Goal: Register for event/course

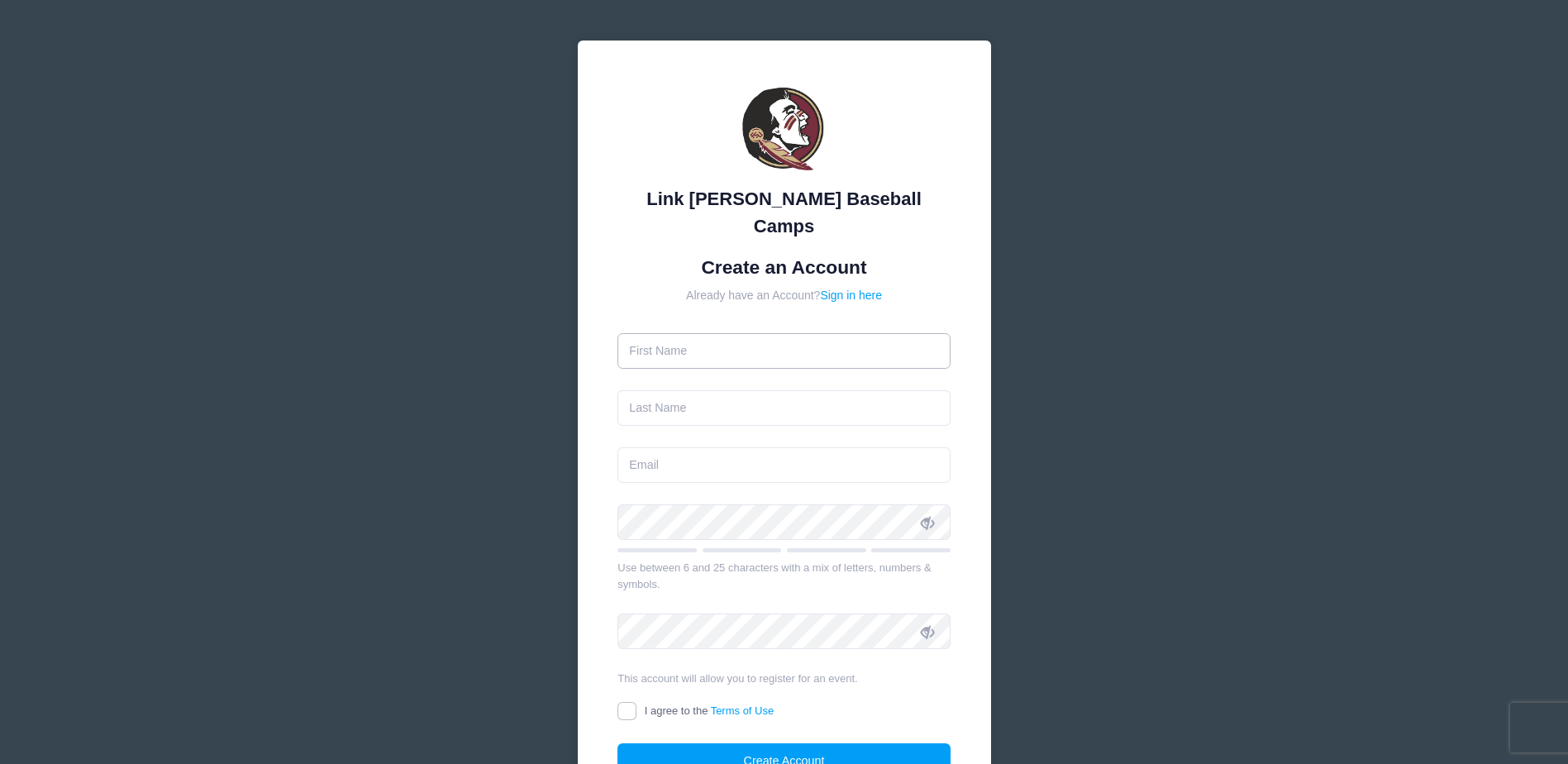
click at [780, 336] on input "text" at bounding box center [784, 351] width 333 height 35
type input "Kate"
type input "Hroncich"
type input "kateh121@gmail.com"
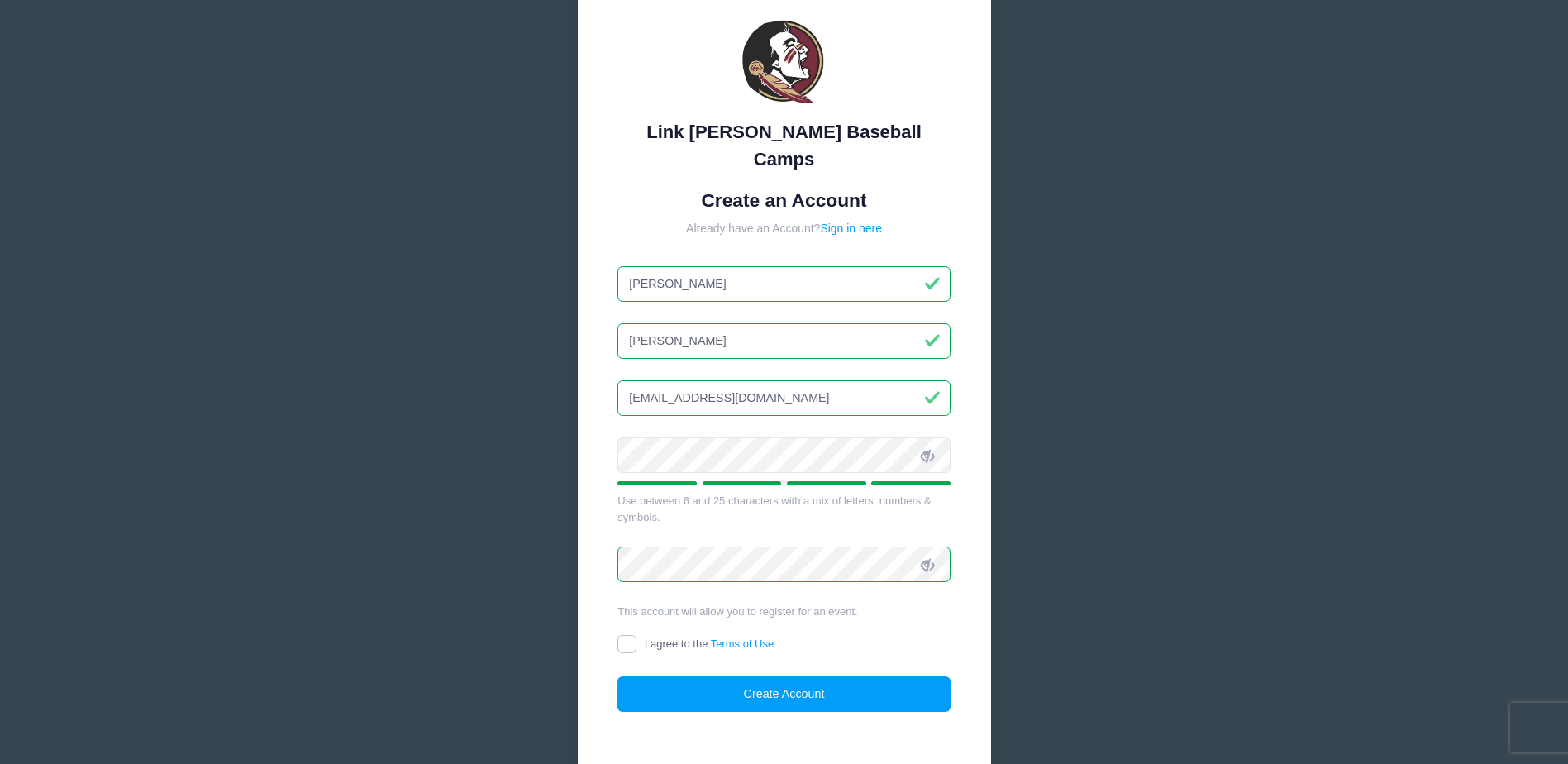
scroll to position [135, 0]
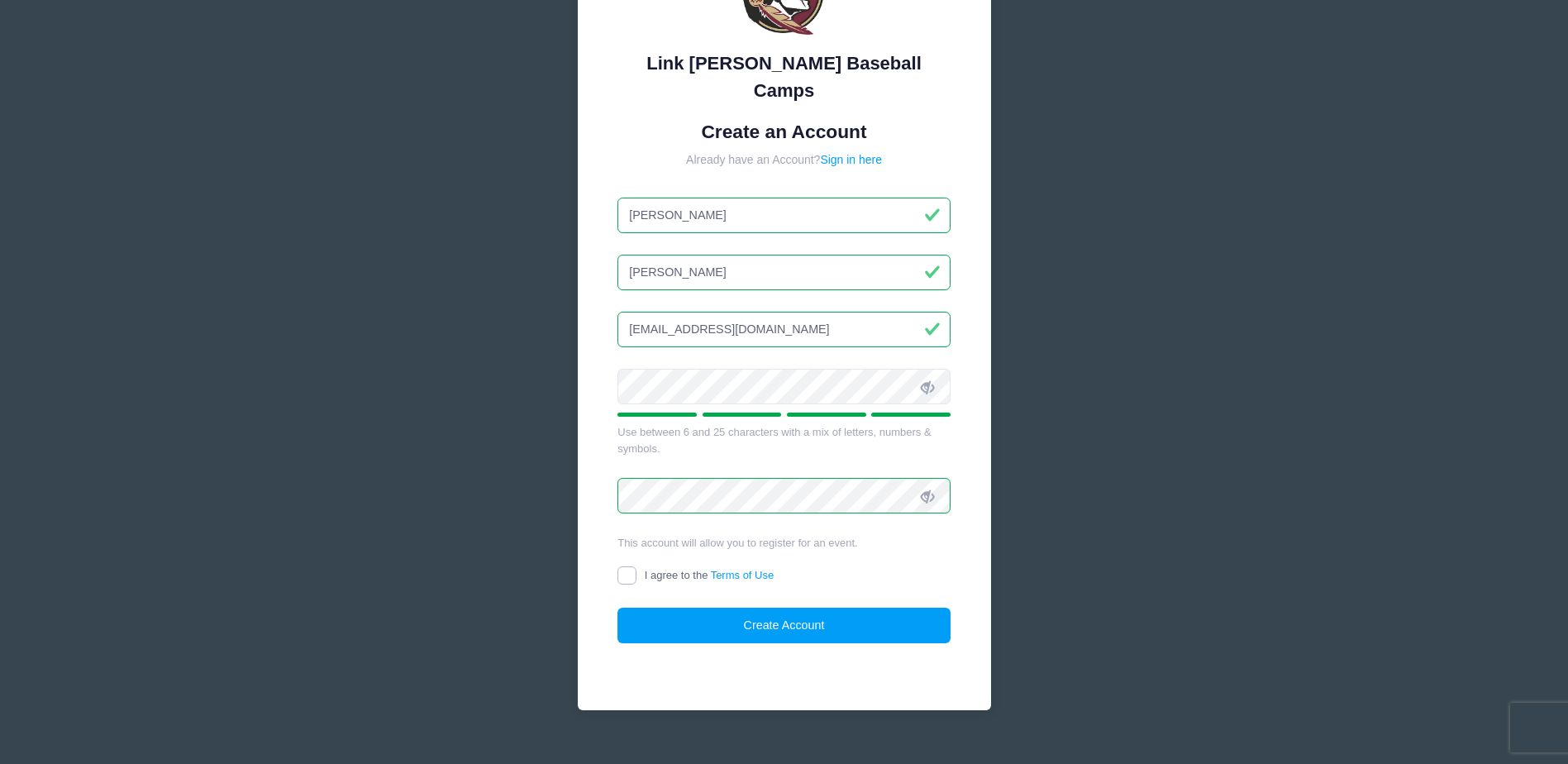
click at [634, 567] on input "I agree to the Terms of Use" at bounding box center [626, 575] width 19 height 19
checkbox input "true"
click at [927, 381] on icon at bounding box center [927, 387] width 13 height 13
click at [832, 608] on button "Create Account" at bounding box center [784, 626] width 333 height 35
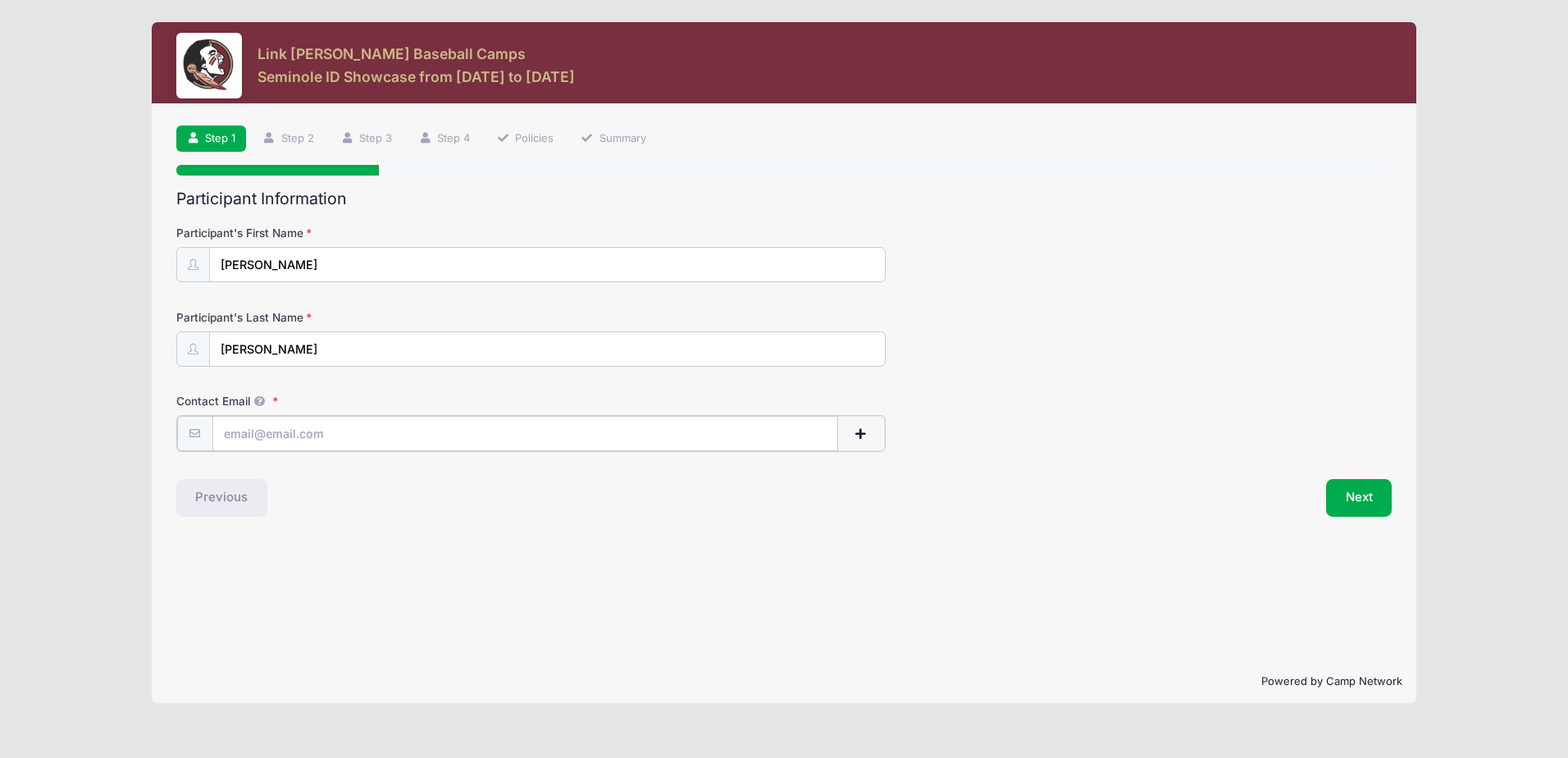
click at [298, 432] on input "Contact Email" at bounding box center [525, 434] width 626 height 35
type input "kateh121@gmail.com"
click at [419, 519] on div "Step 1 /7 Step 1 Step 2 Step 3 Step 4 Policies Summary Participant Information …" at bounding box center [783, 382] width 1263 height 555
click at [1360, 501] on button "Next" at bounding box center [1359, 496] width 67 height 38
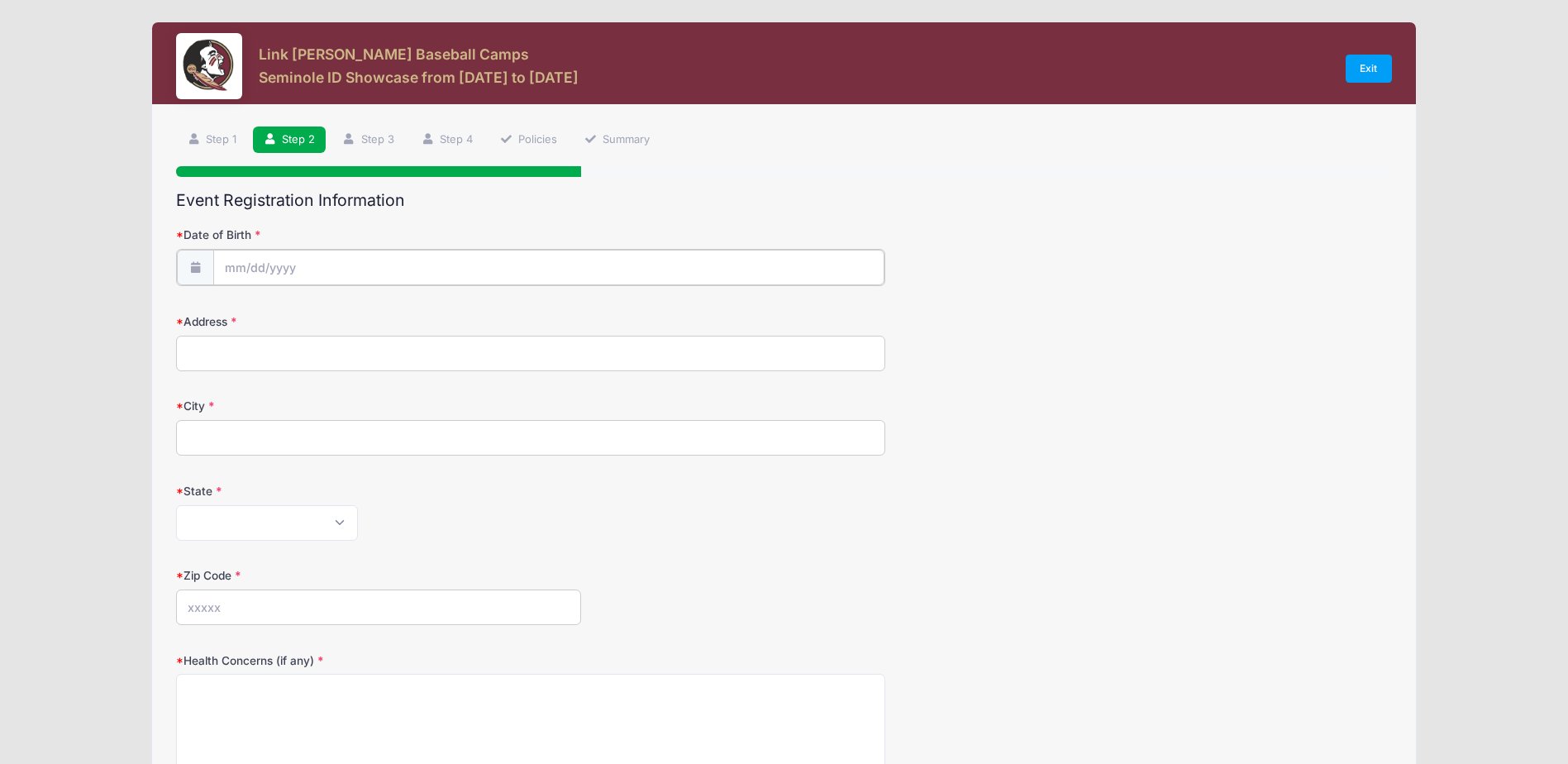
click at [299, 268] on input "Date of Birth" at bounding box center [549, 267] width 672 height 35
click at [284, 265] on input "Date of Birth" at bounding box center [549, 267] width 672 height 35
click at [369, 311] on input "2025" at bounding box center [368, 311] width 54 height 25
click at [388, 305] on span at bounding box center [388, 305] width 12 height 12
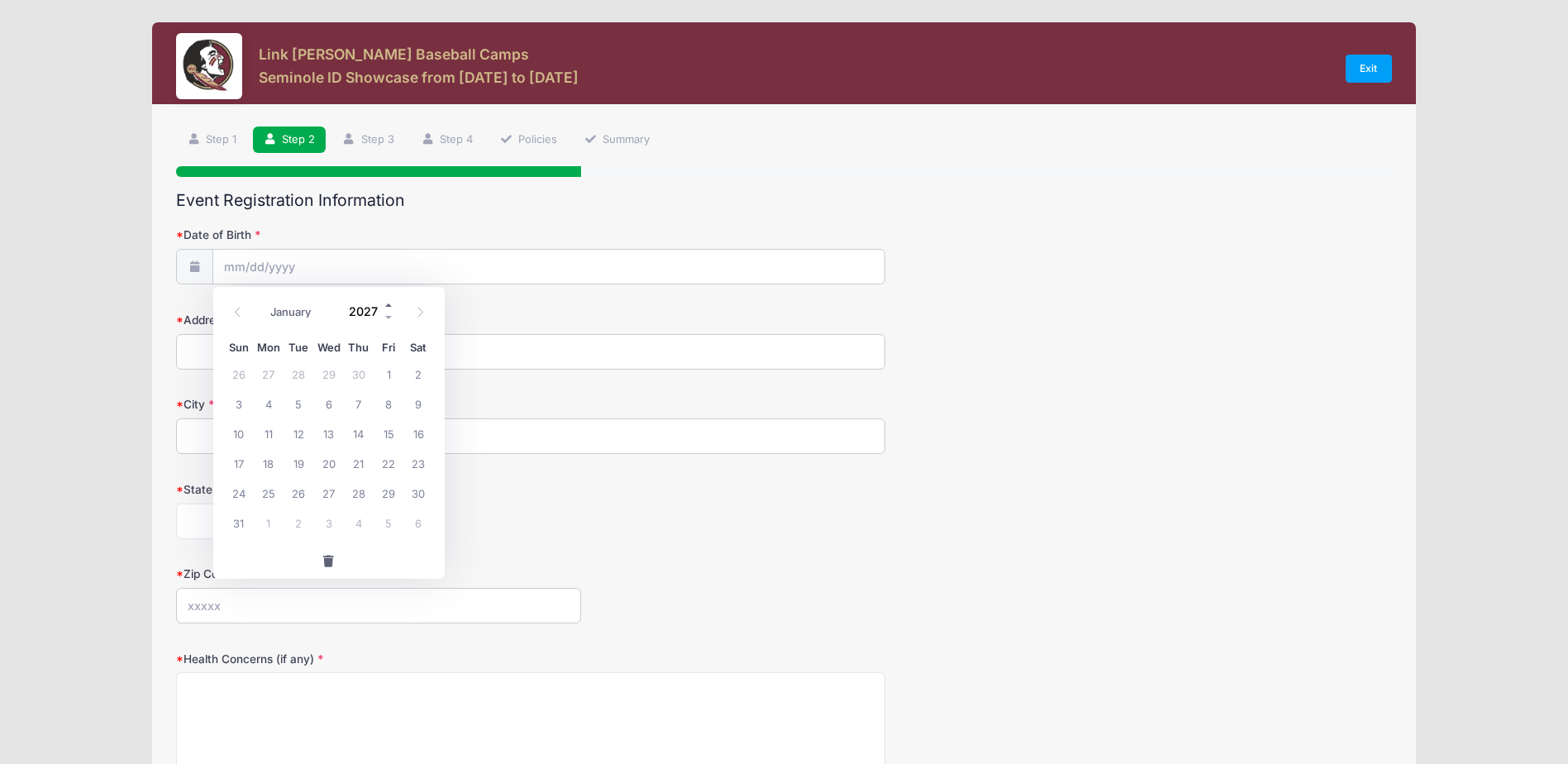
click at [388, 305] on span at bounding box center [388, 305] width 12 height 12
click at [388, 315] on span at bounding box center [388, 317] width 12 height 12
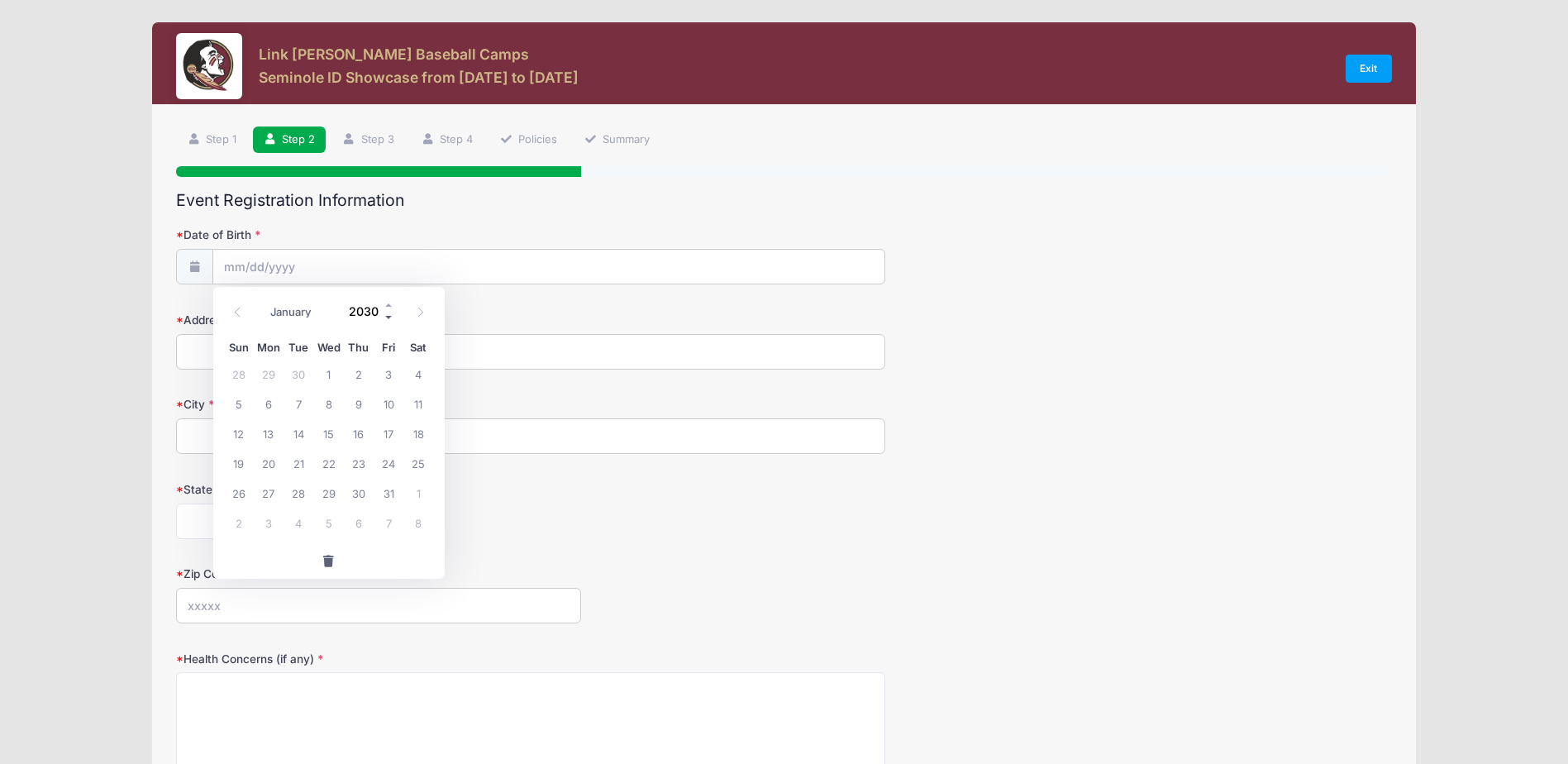
click at [388, 315] on span at bounding box center [388, 317] width 12 height 12
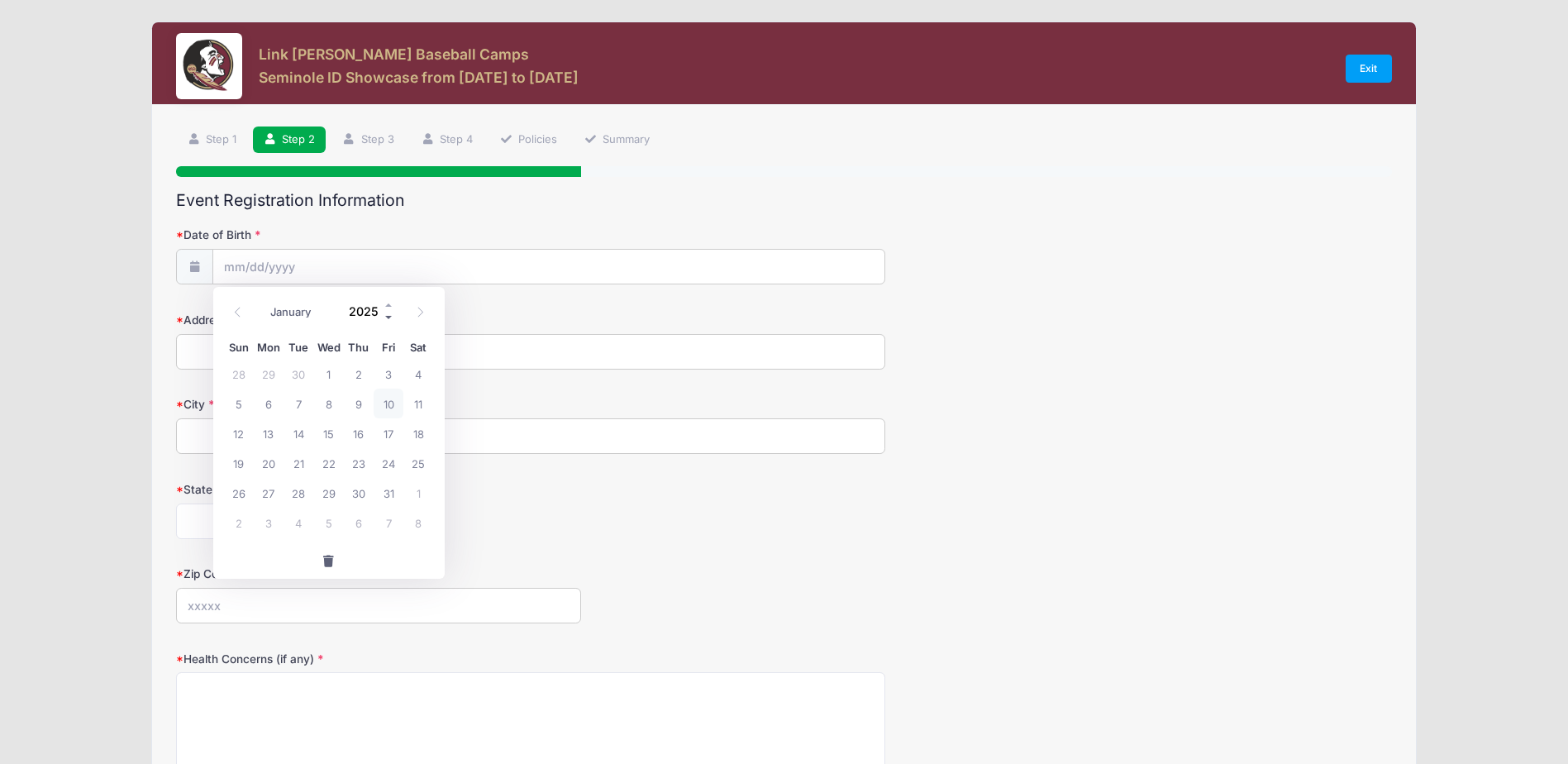
click at [388, 315] on span at bounding box center [388, 317] width 12 height 12
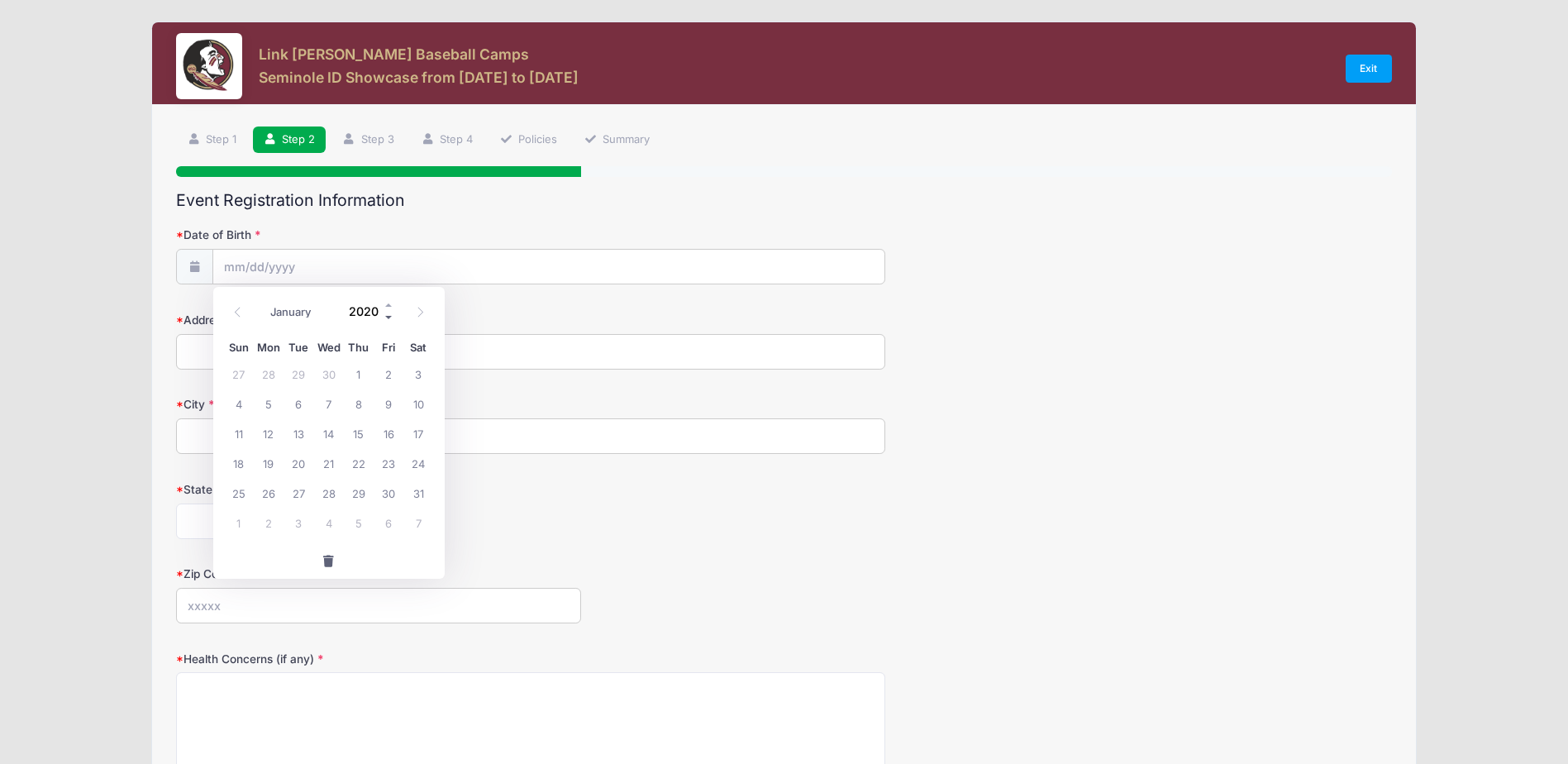
click at [388, 315] on span at bounding box center [388, 317] width 12 height 12
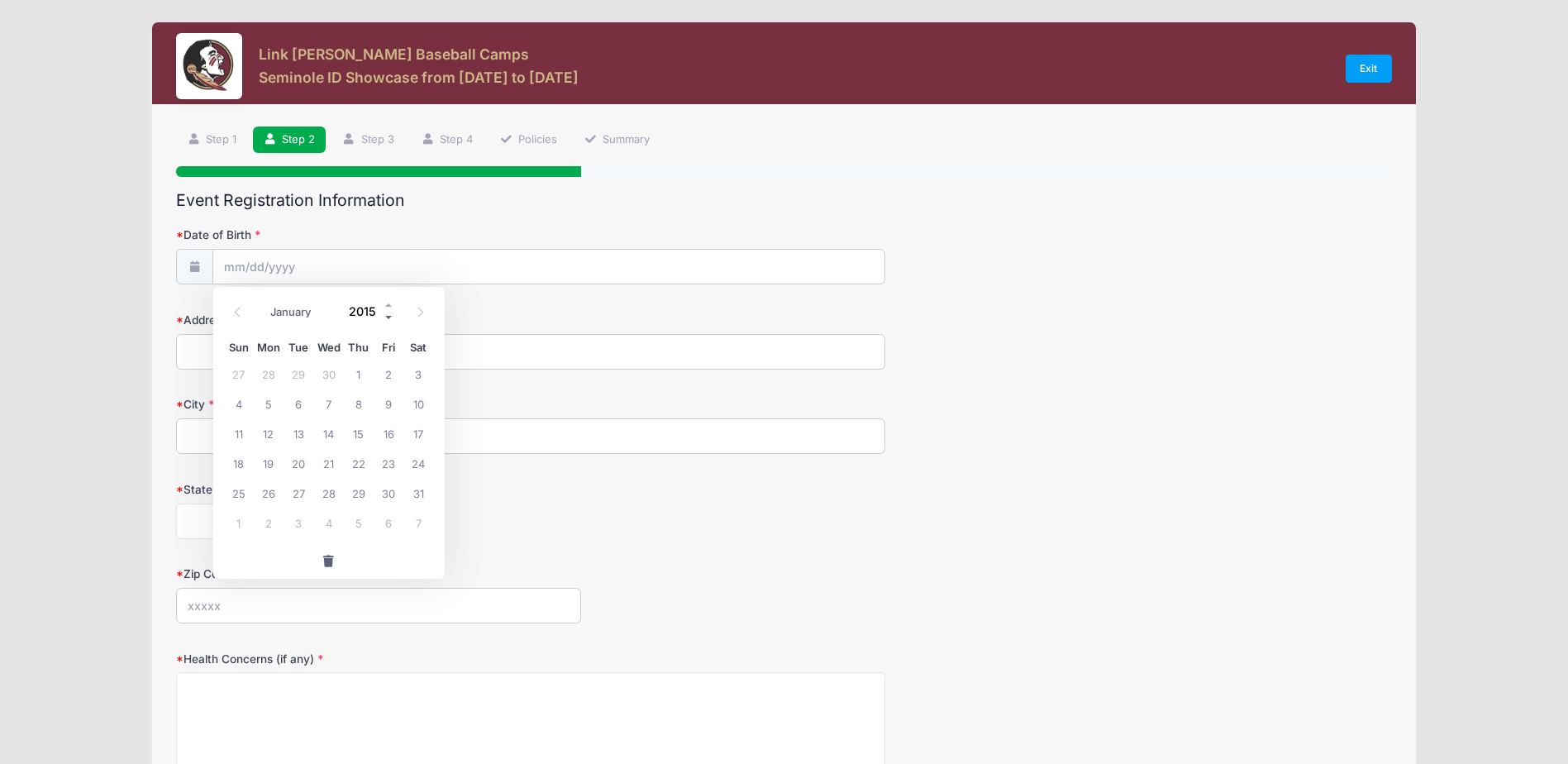
click at [388, 315] on span at bounding box center [388, 317] width 12 height 12
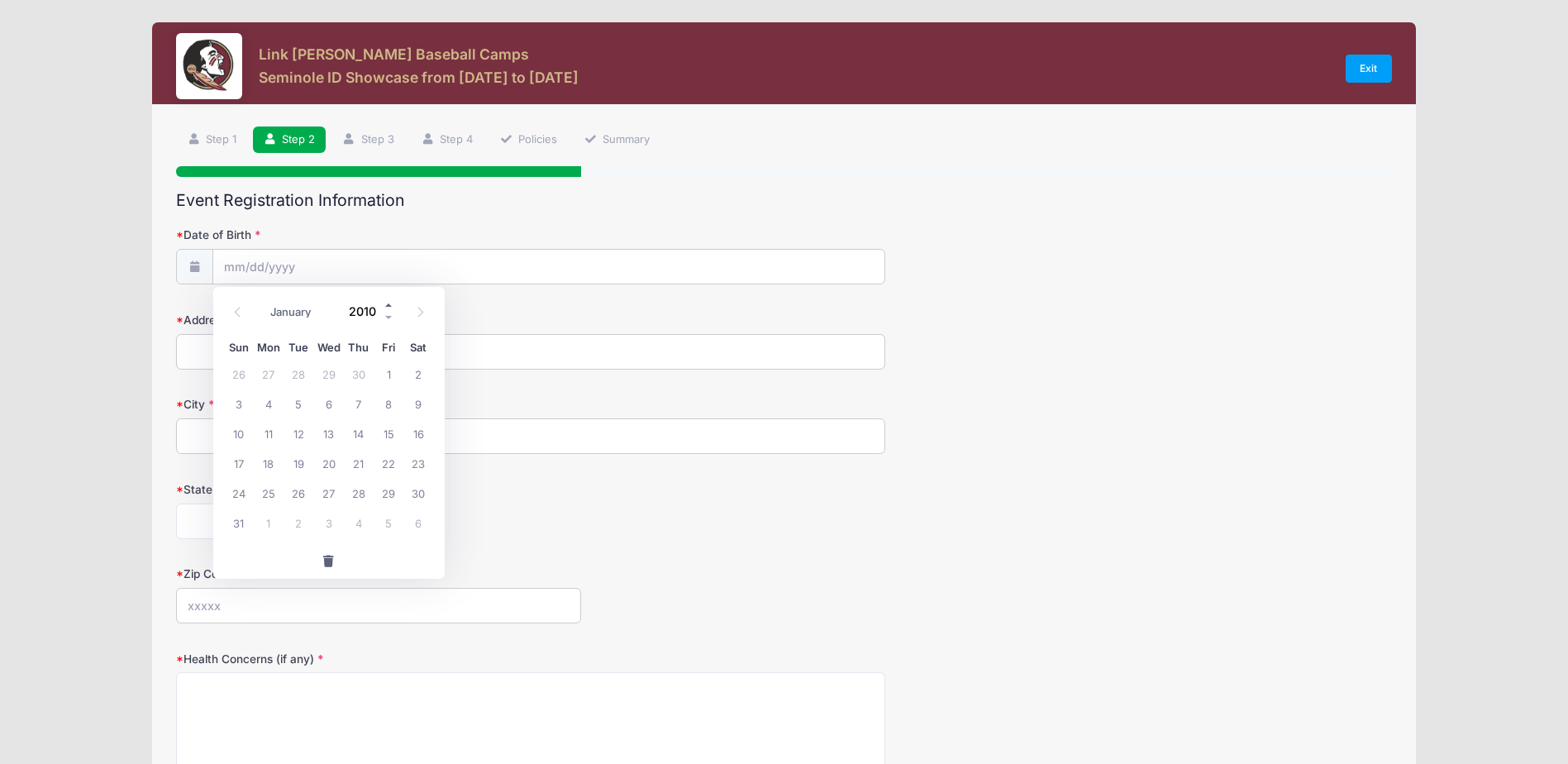
click at [388, 307] on span at bounding box center [388, 305] width 12 height 12
type input "2011"
click at [240, 313] on icon at bounding box center [237, 313] width 11 height 11
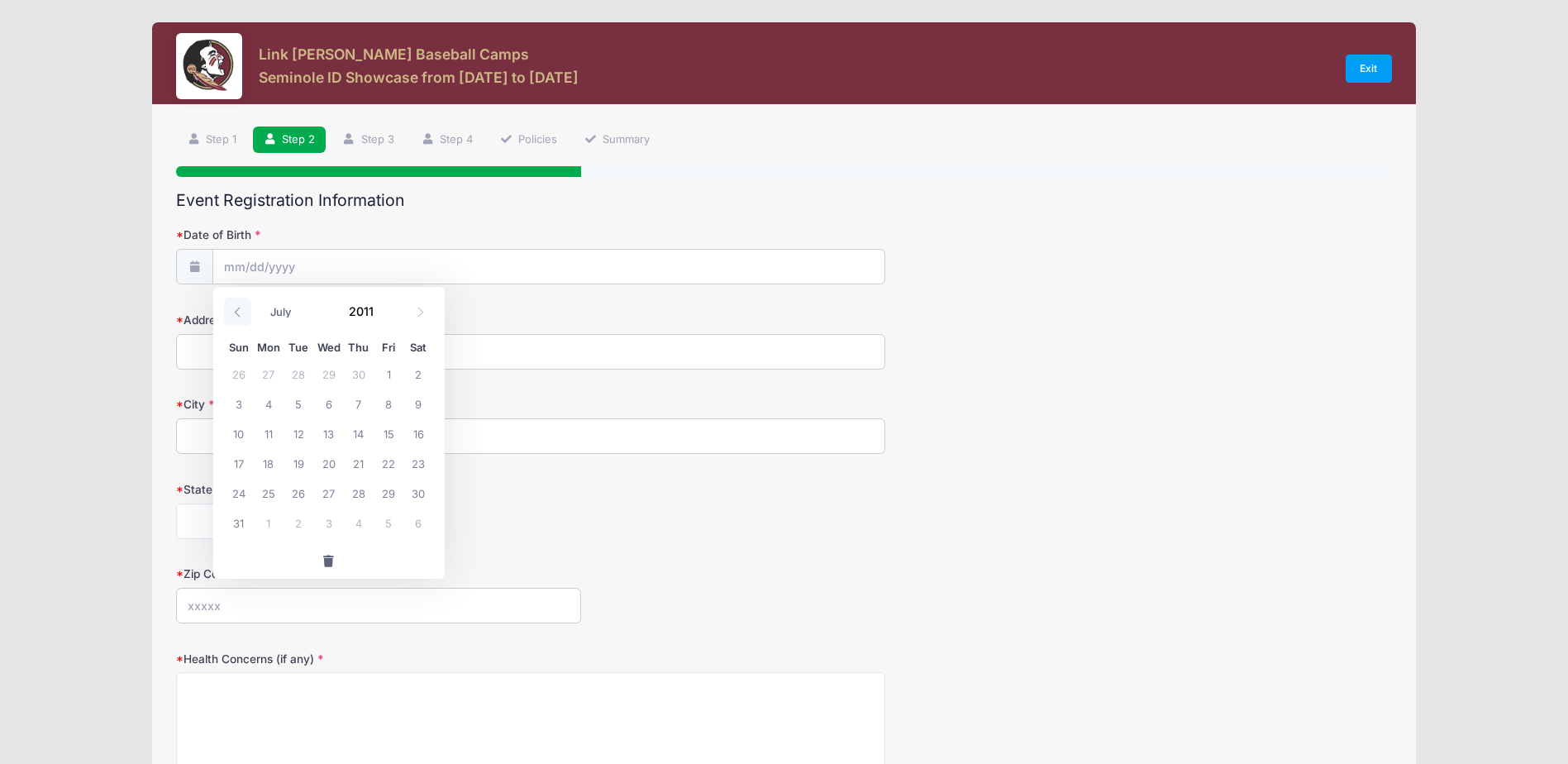
click at [240, 313] on icon at bounding box center [237, 313] width 11 height 11
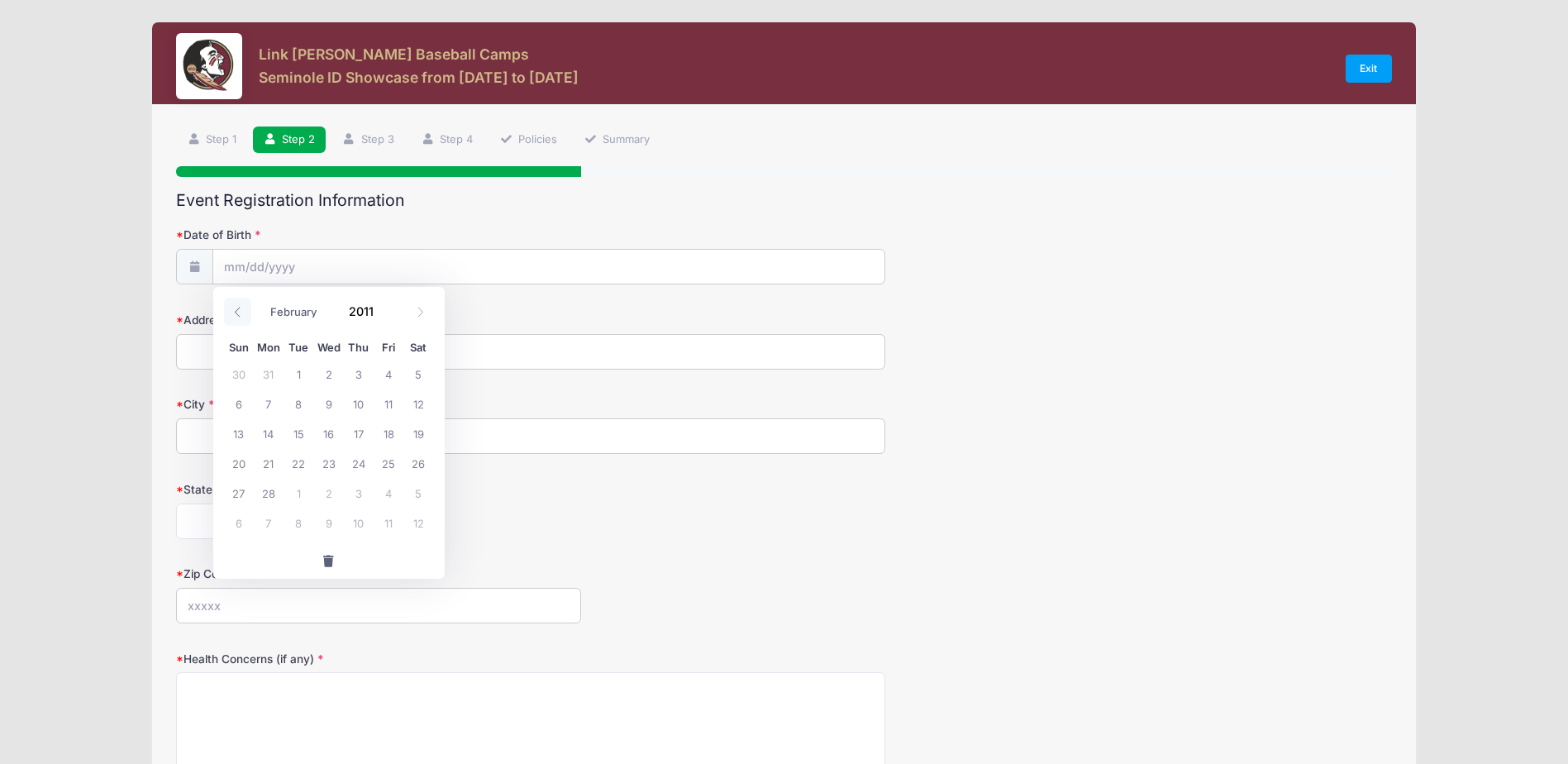
click at [240, 313] on icon at bounding box center [237, 313] width 11 height 11
select select "0"
click at [240, 313] on icon at bounding box center [237, 313] width 11 height 11
type input "2010"
select select "11"
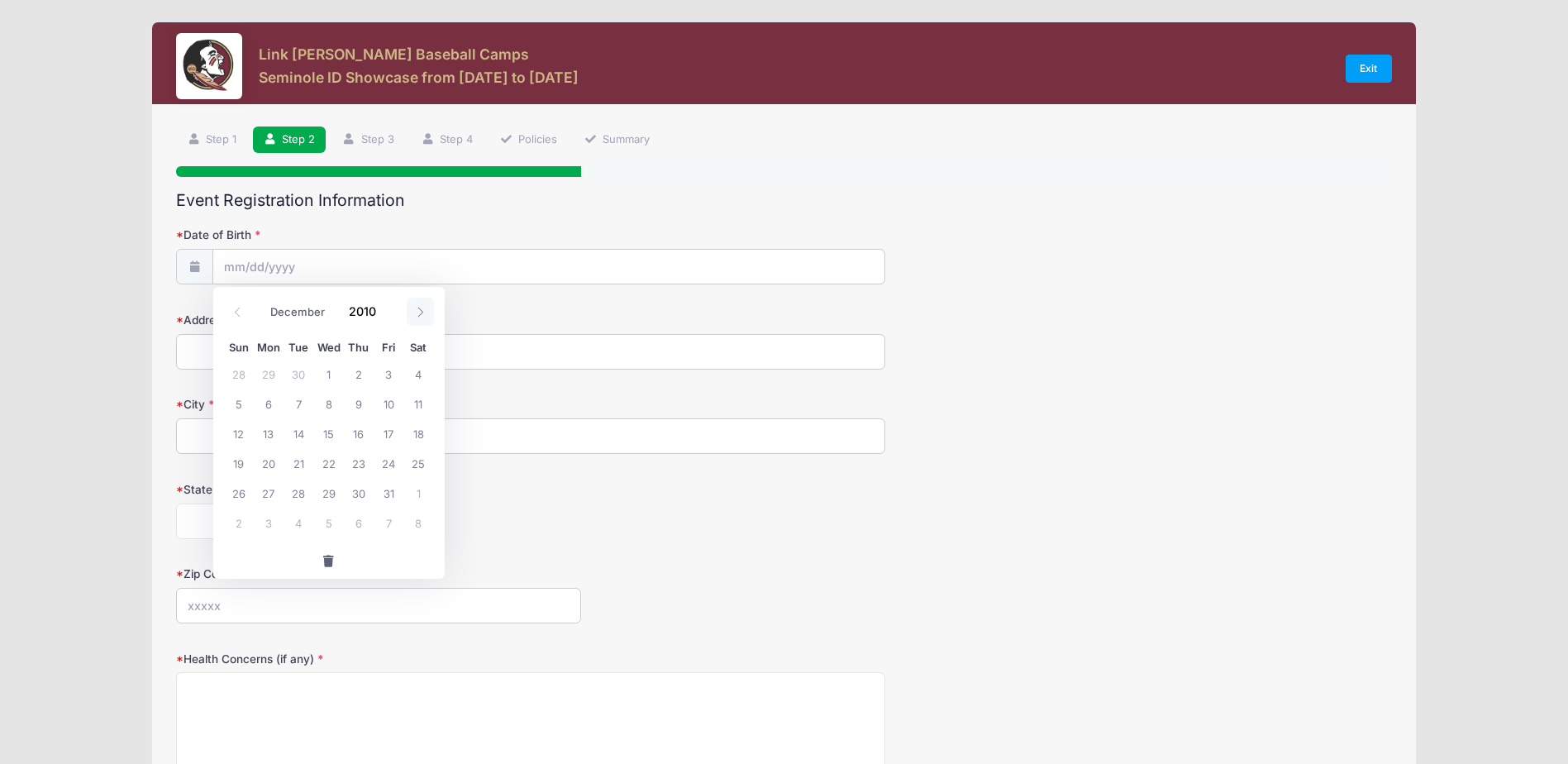
drag, startPoint x: 240, startPoint y: 313, endPoint x: 424, endPoint y: 315, distance: 184.0
click at [424, 315] on icon at bounding box center [420, 313] width 11 height 11
type input "2011"
select select "0"
click at [390, 466] on span "21" at bounding box center [388, 463] width 30 height 30
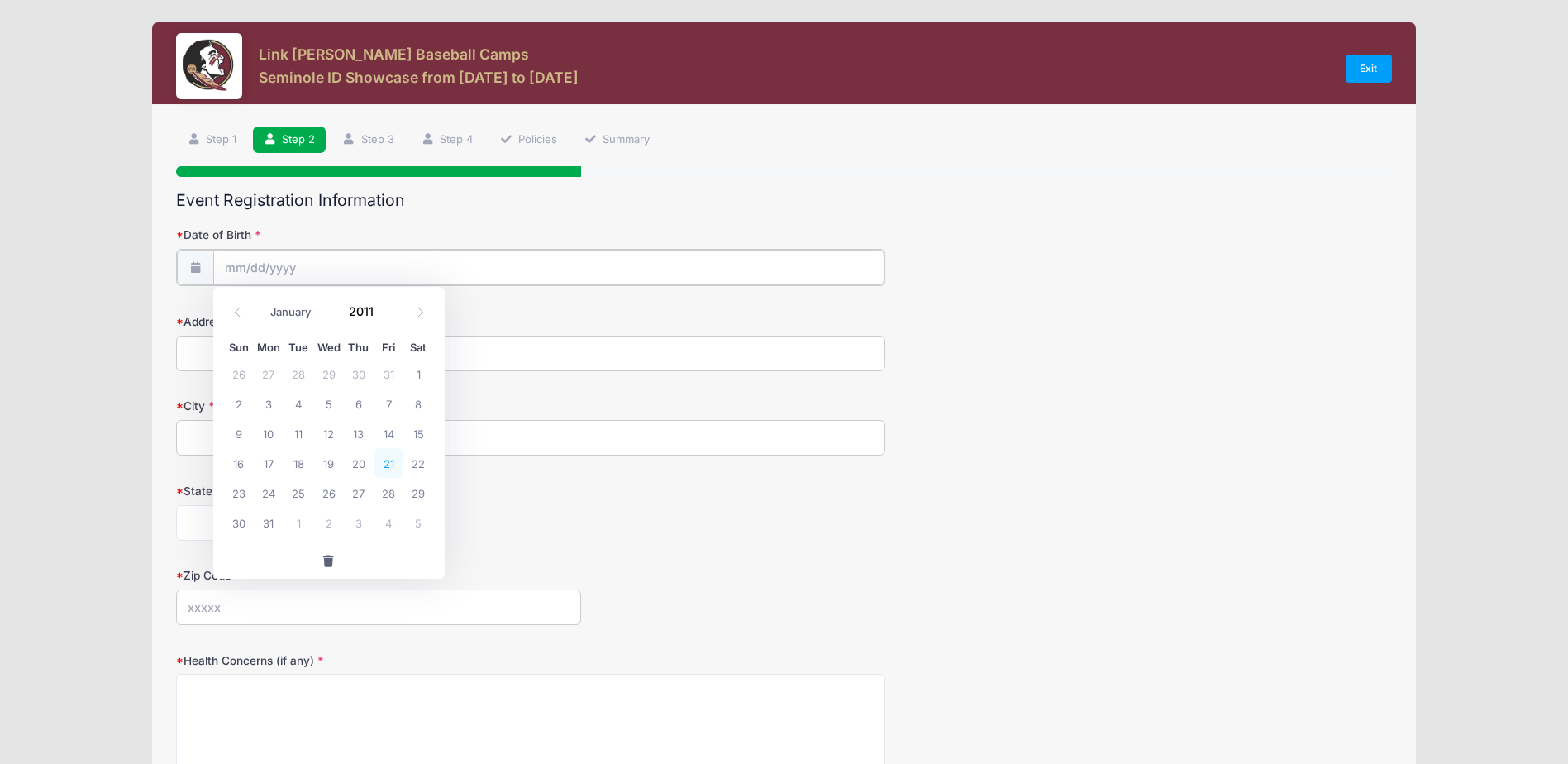
type input "01/21/2011"
click at [236, 349] on input "Address" at bounding box center [530, 351] width 709 height 35
type input "2213 NE 23rd Pl"
type input "Cape Coral"
select select "FL"
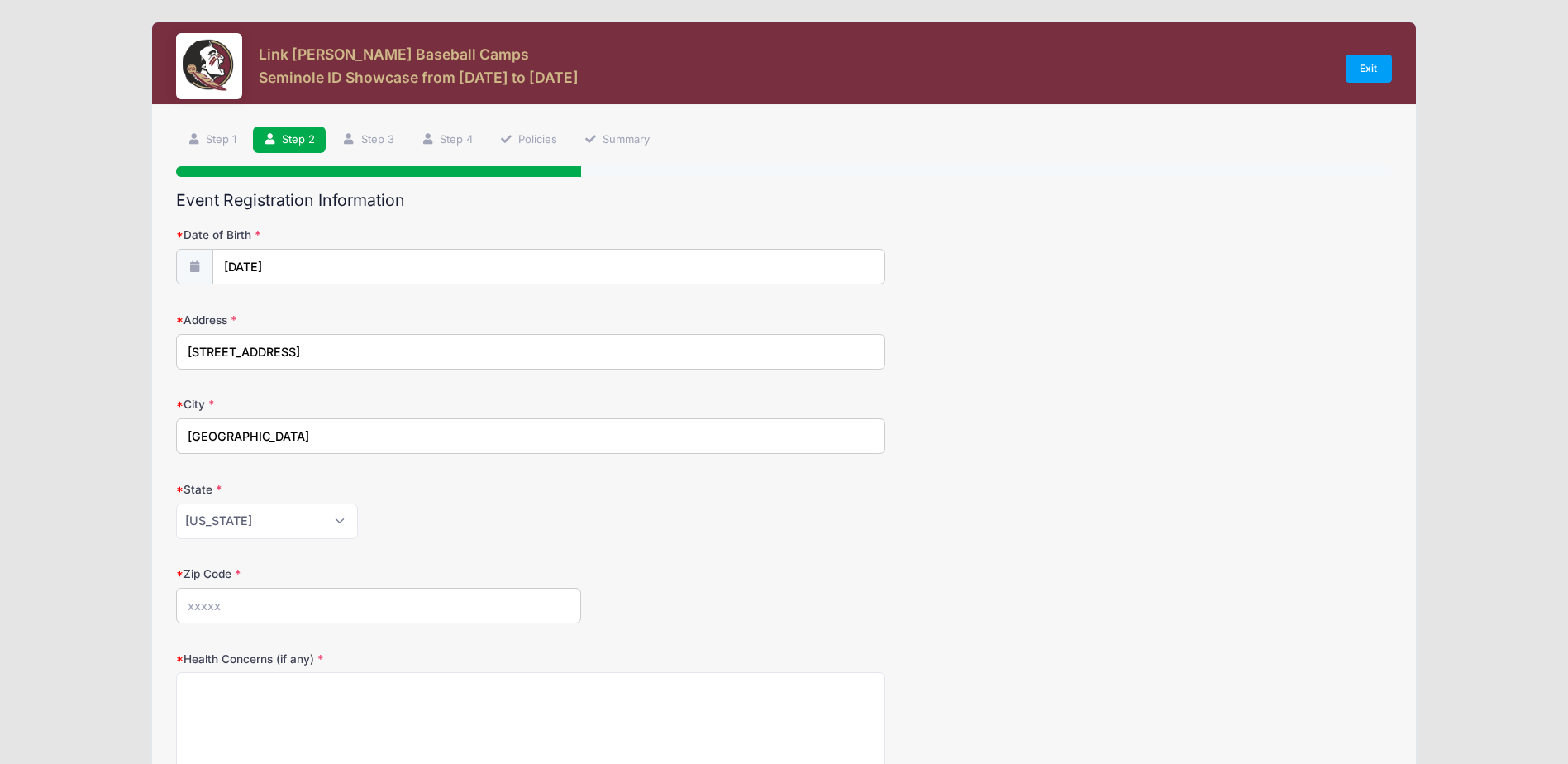
type input "33909"
click at [495, 490] on label "State" at bounding box center [379, 490] width 405 height 17
click at [357, 504] on select "Alabama Alaska American Samoa Arizona Arkansas Armed Forces Africa Armed Forces…" at bounding box center [267, 521] width 182 height 35
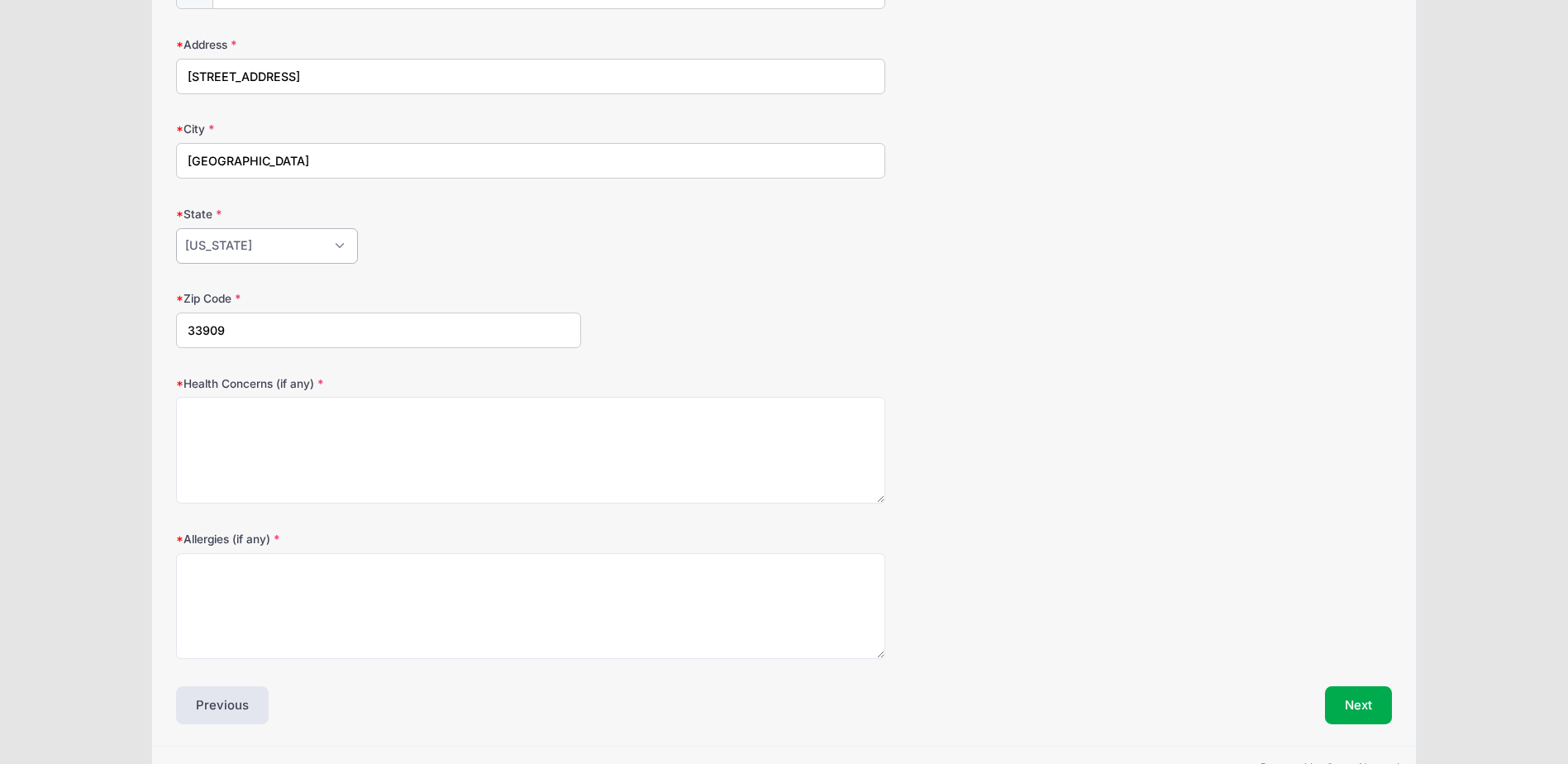
scroll to position [323, 0]
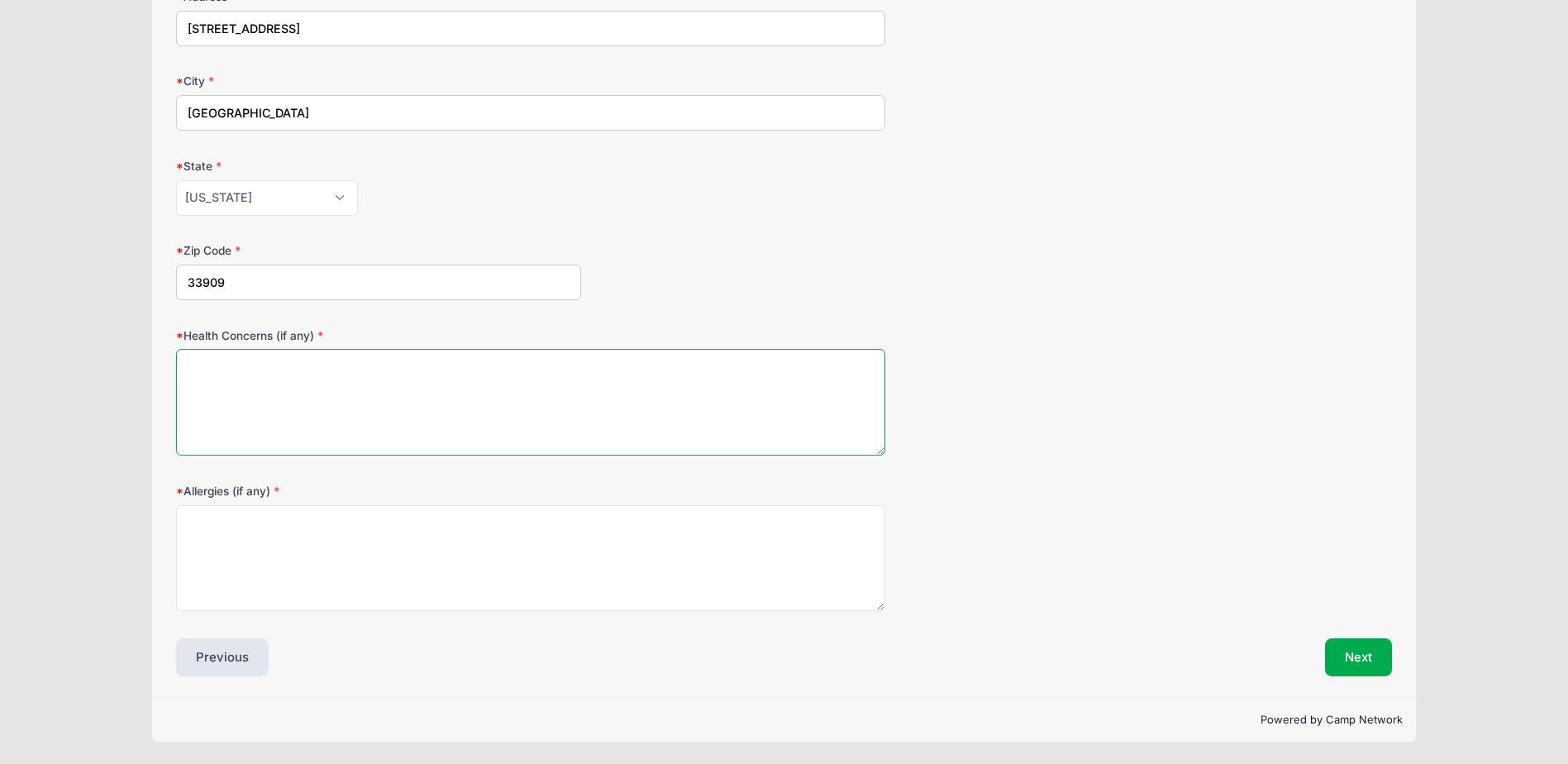
click at [265, 368] on textarea "Health Concerns (if any)" at bounding box center [530, 402] width 709 height 107
type textarea "None"
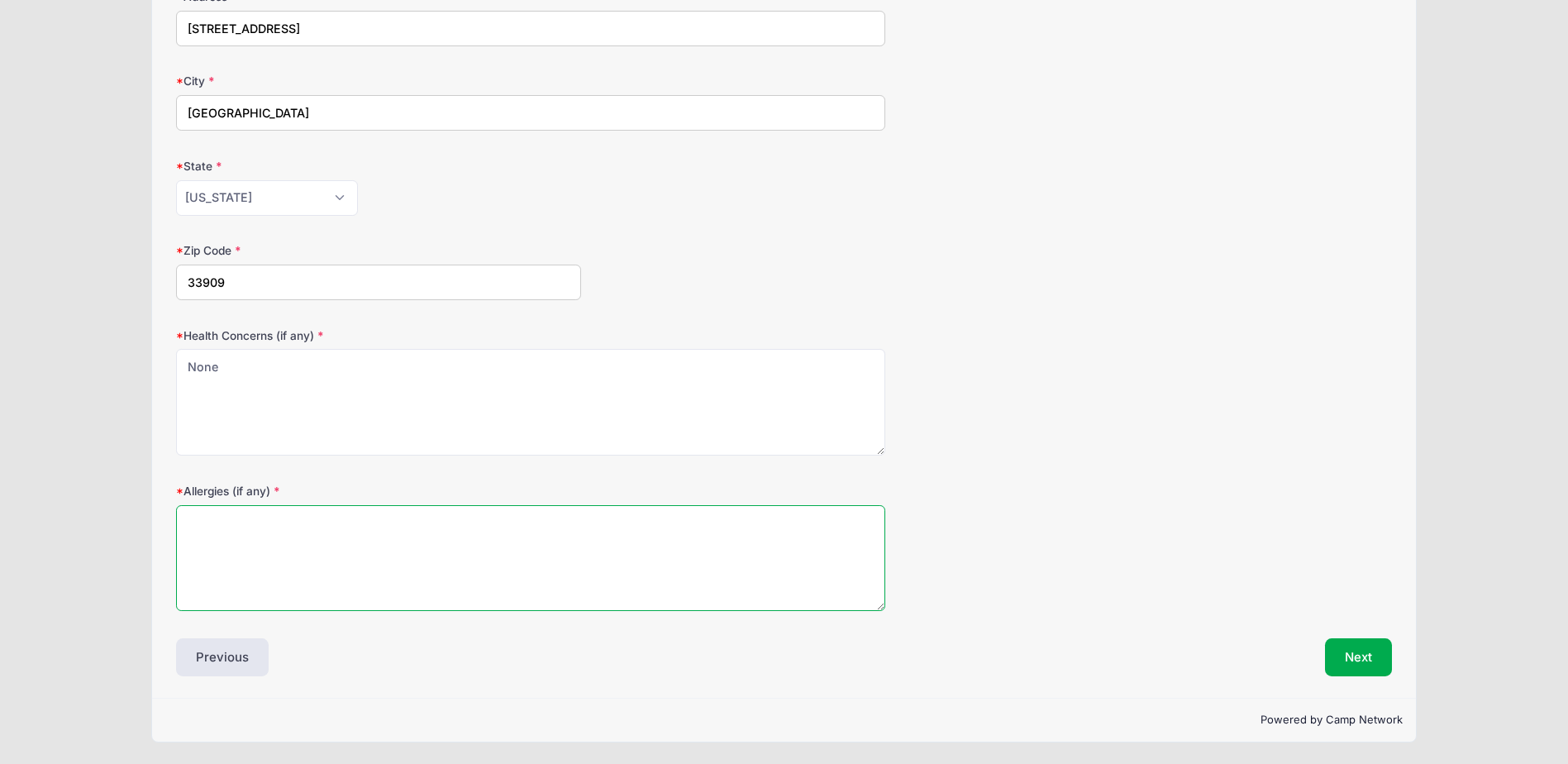
click at [256, 512] on textarea "Allergies (if any)" at bounding box center [530, 559] width 709 height 107
type textarea "None"
click at [1371, 656] on button "Next" at bounding box center [1358, 657] width 67 height 38
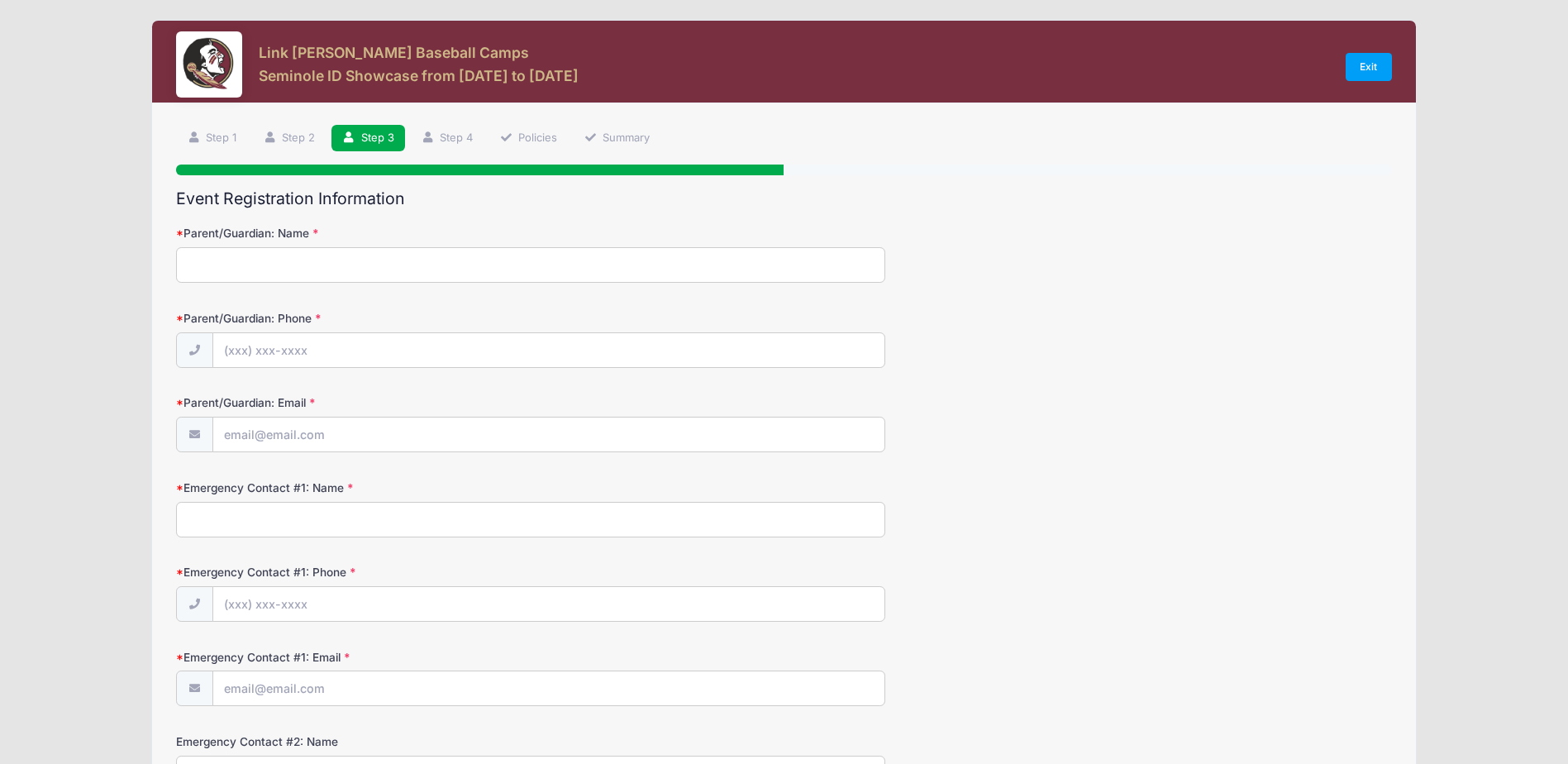
scroll to position [0, 0]
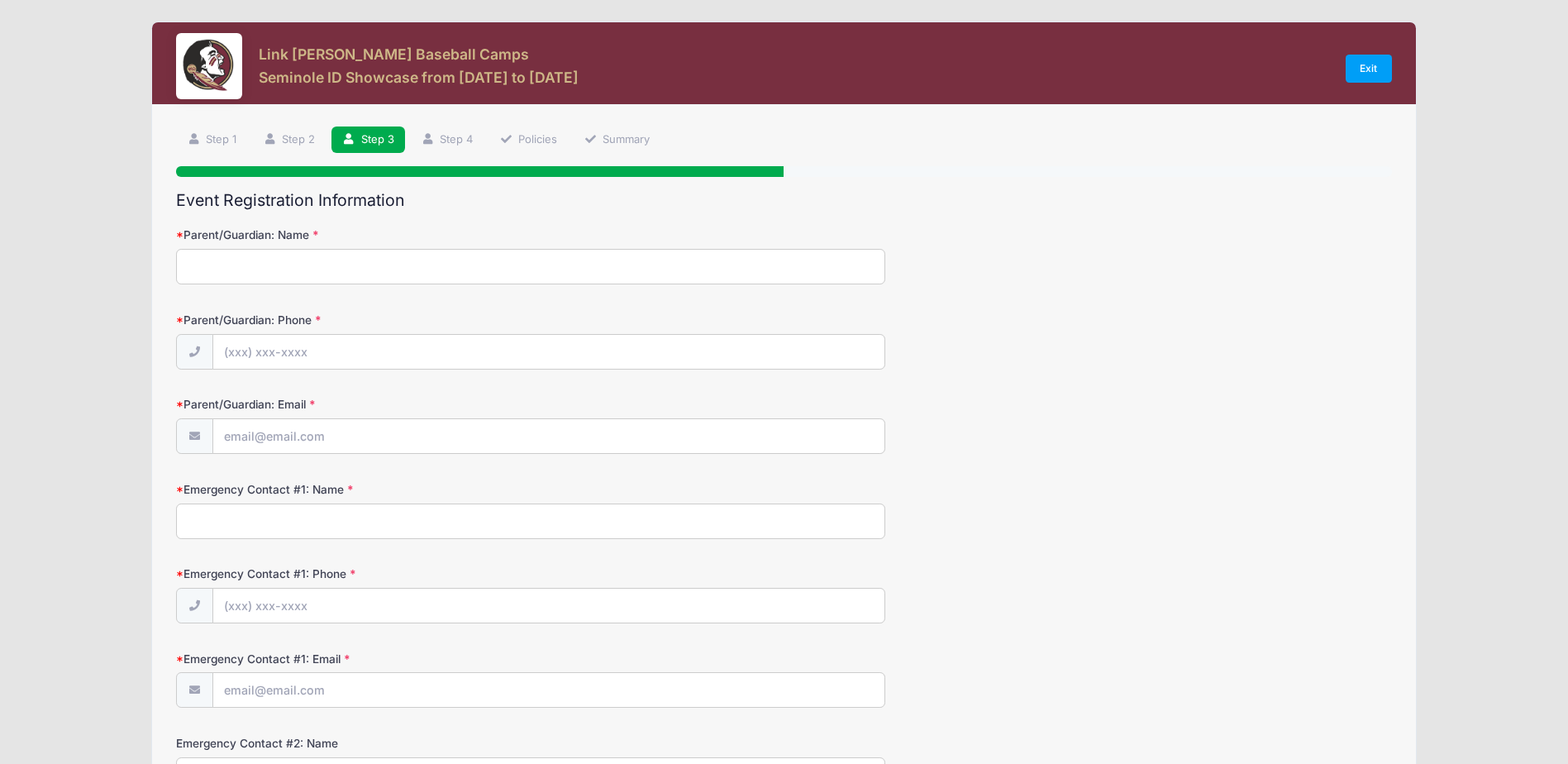
click at [357, 254] on input "Parent/Guardian: Name" at bounding box center [530, 266] width 709 height 35
click at [344, 265] on input "Parent/Guardian: Name" at bounding box center [530, 266] width 709 height 35
type input "Kate Hroncich"
type input "(239) 898-8990"
type input "kateh121@gmail.com"
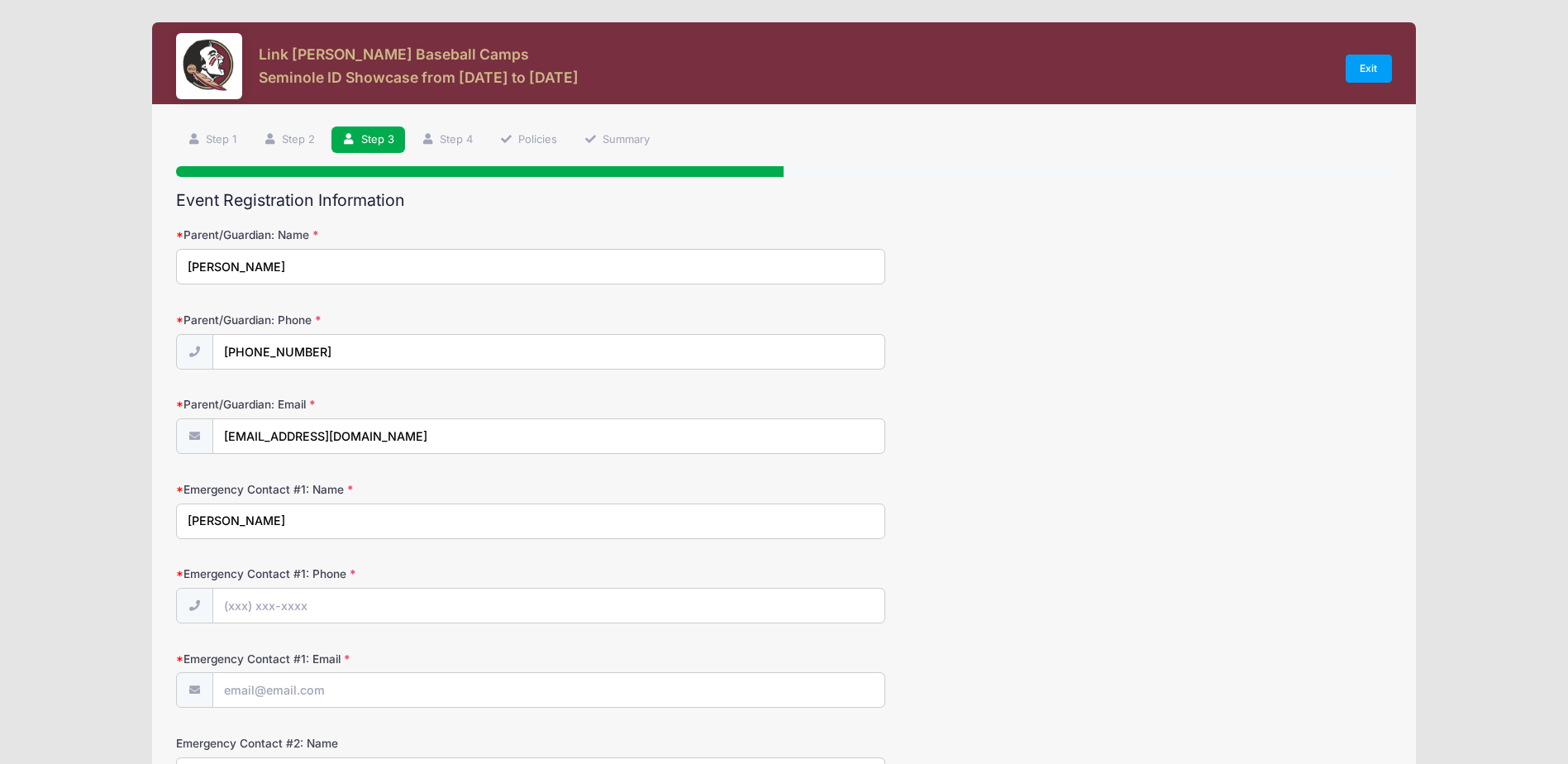
type input "Anthony Hroncich"
type input "(239) 699-1423"
type input "tonyhroncich23@gmail.com"
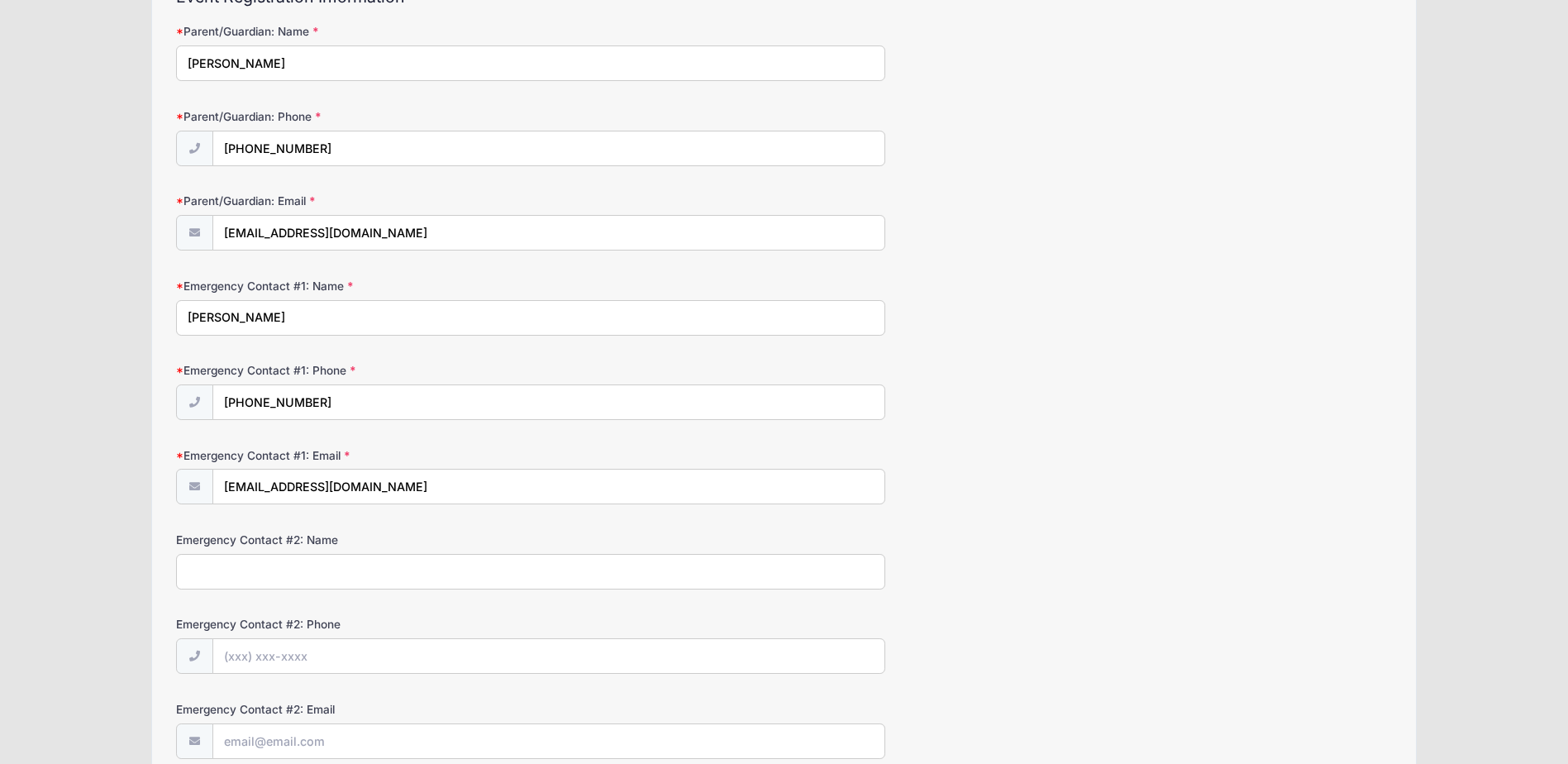
scroll to position [277, 0]
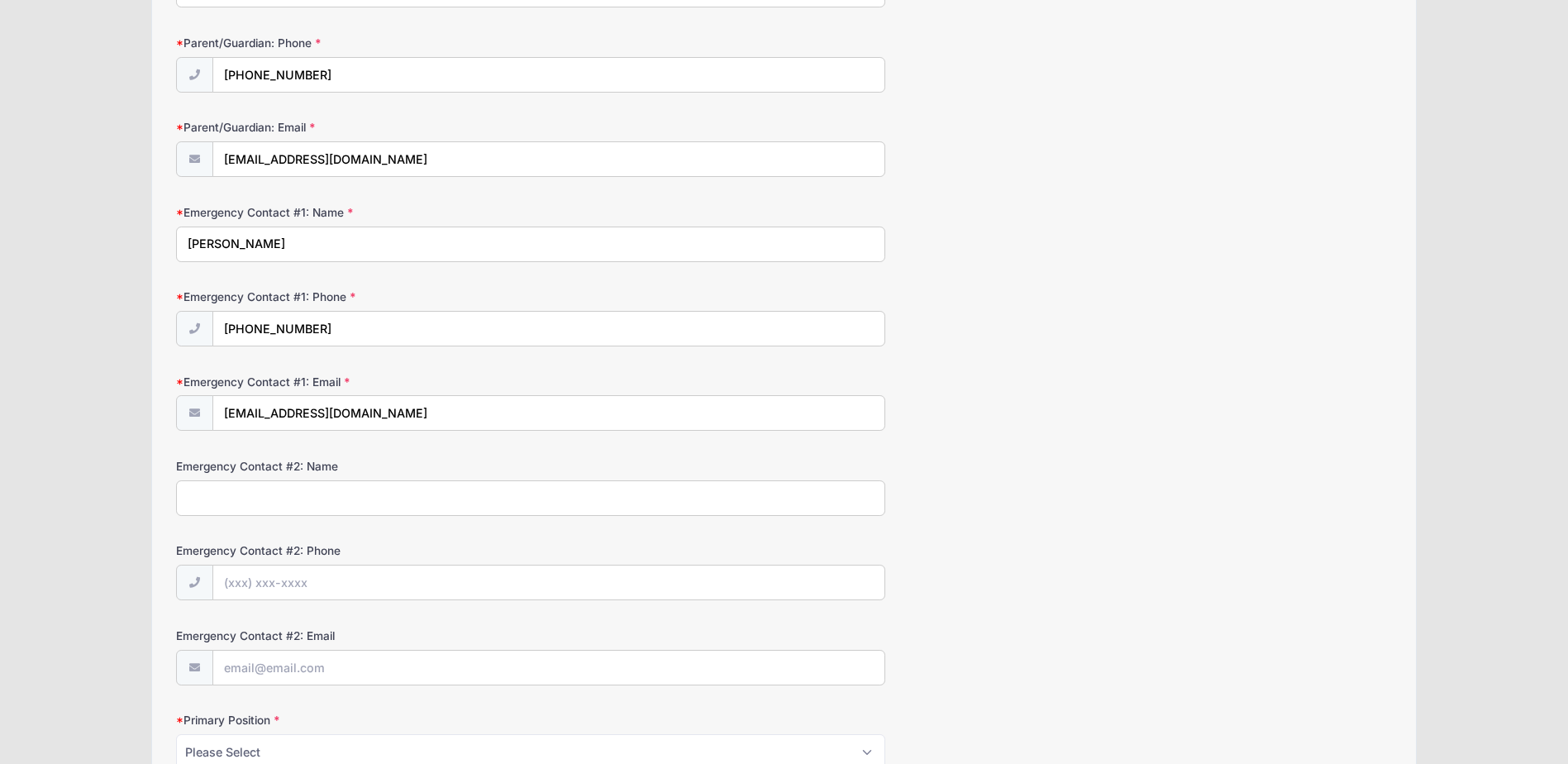
drag, startPoint x: 234, startPoint y: 243, endPoint x: 94, endPoint y: 230, distance: 140.6
click at [105, 232] on div "Link Jarrett Baseball Camps Seminole ID Showcase from 01/17 to 01/17/2026 Exit …" at bounding box center [784, 580] width 1518 height 1714
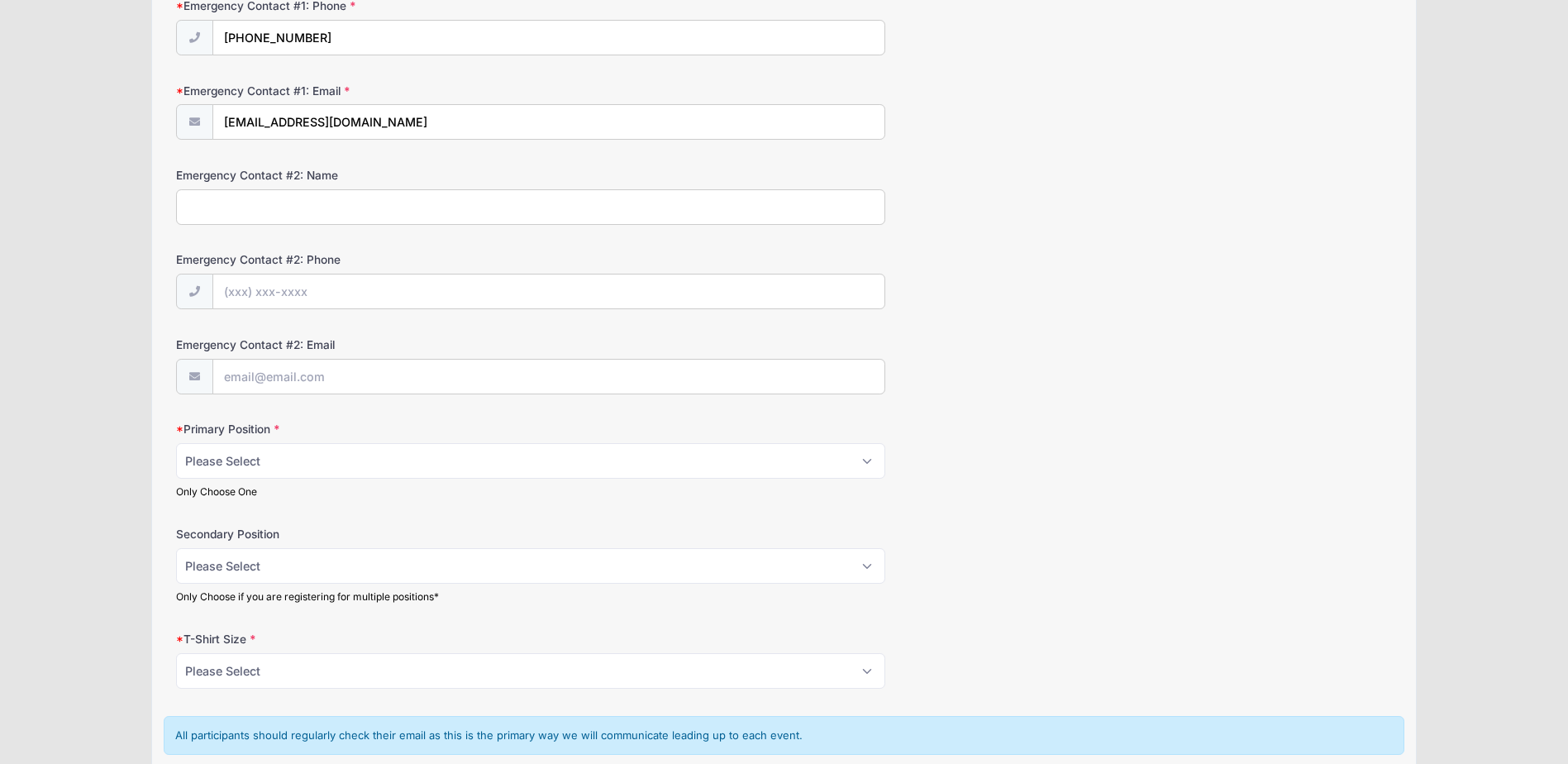
scroll to position [608, 0]
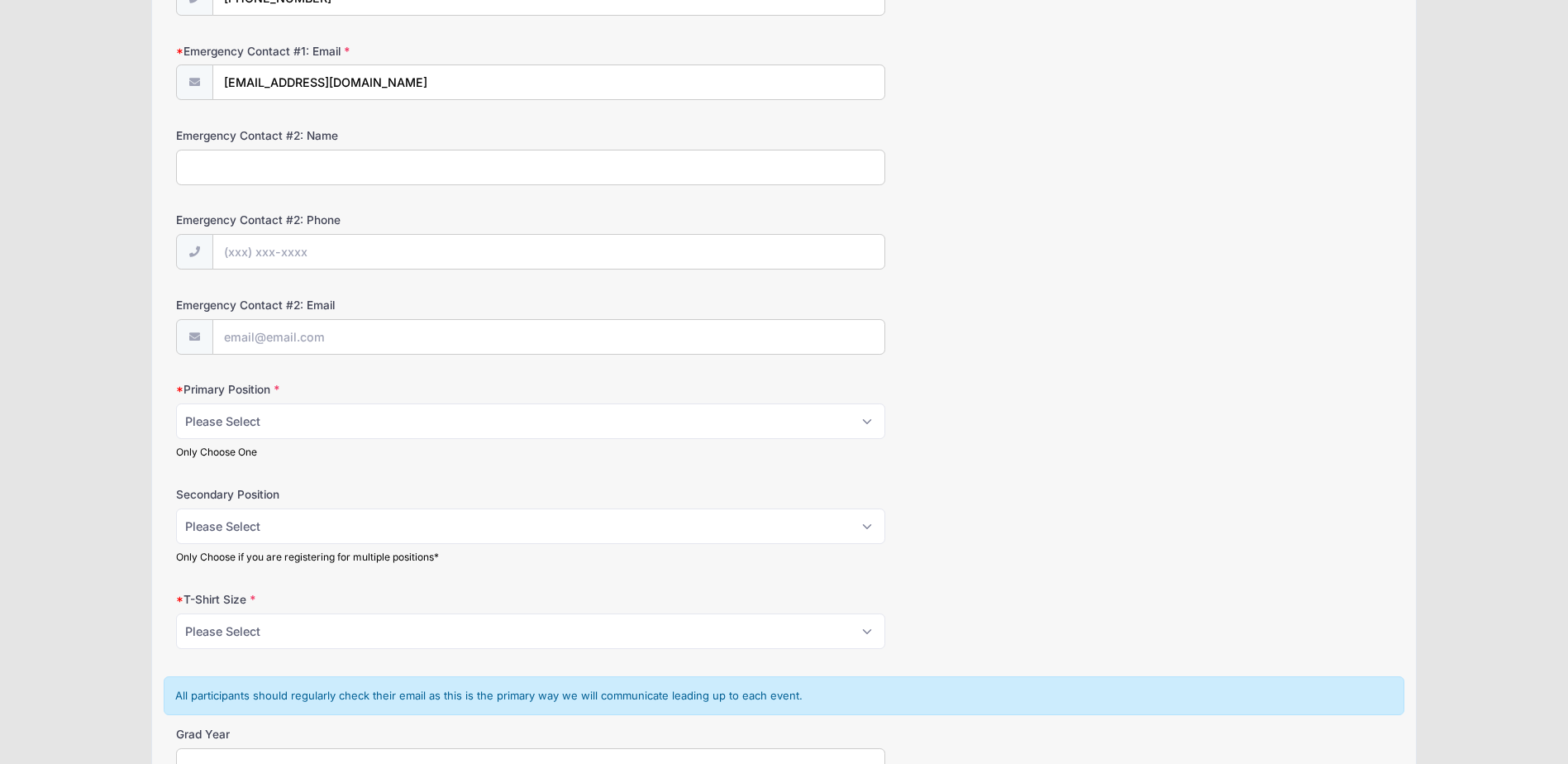
type input "Tony Hroncich"
click at [281, 427] on select "Please Select RHP LHP C 1B 2B 3B SS OF" at bounding box center [530, 421] width 709 height 35
click at [985, 409] on div "Primary Position Please Select RHP LHP C 1B 2B 3B SS OF Only Choose One" at bounding box center [783, 421] width 1215 height 78
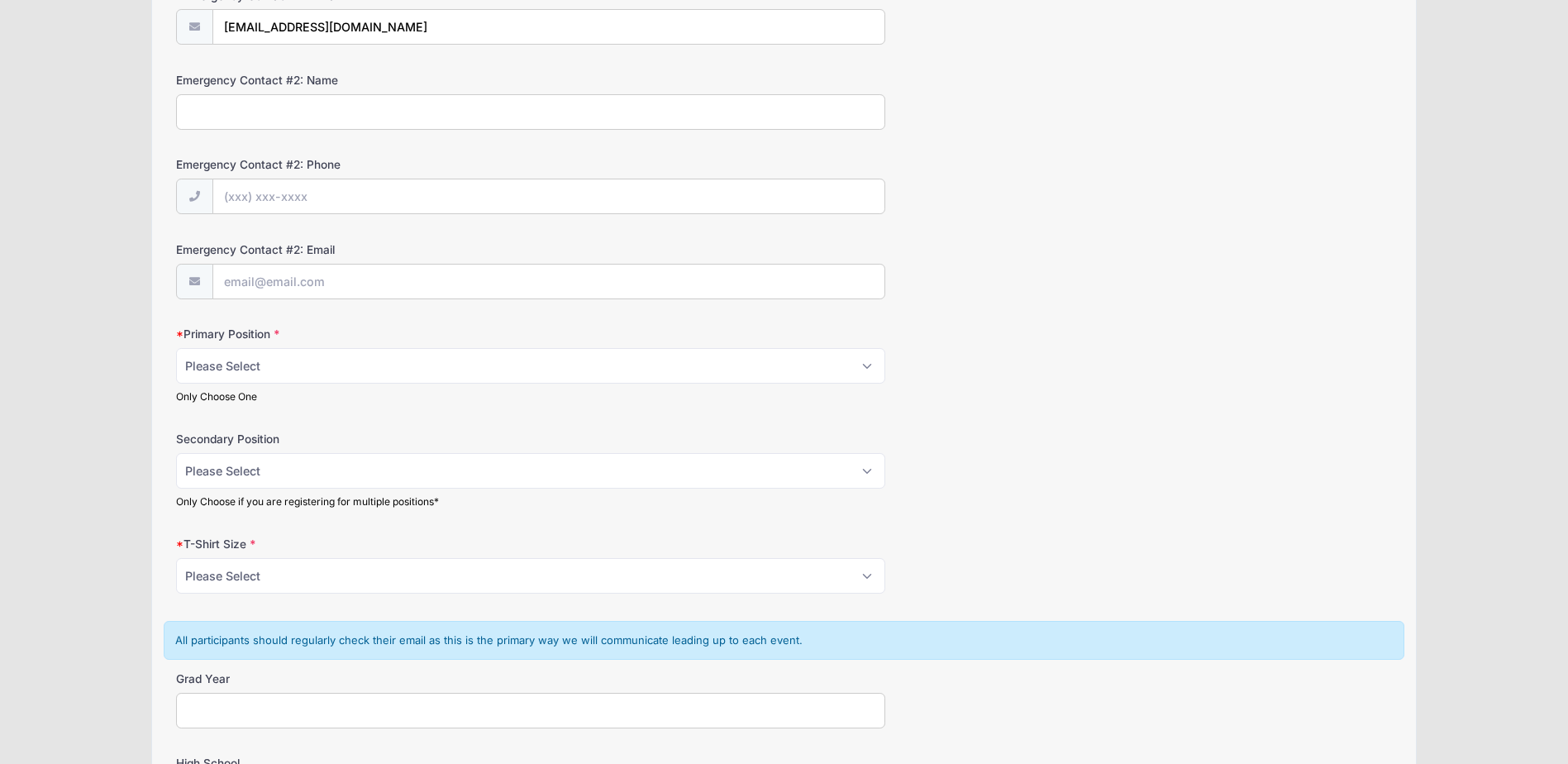
scroll to position [773, 0]
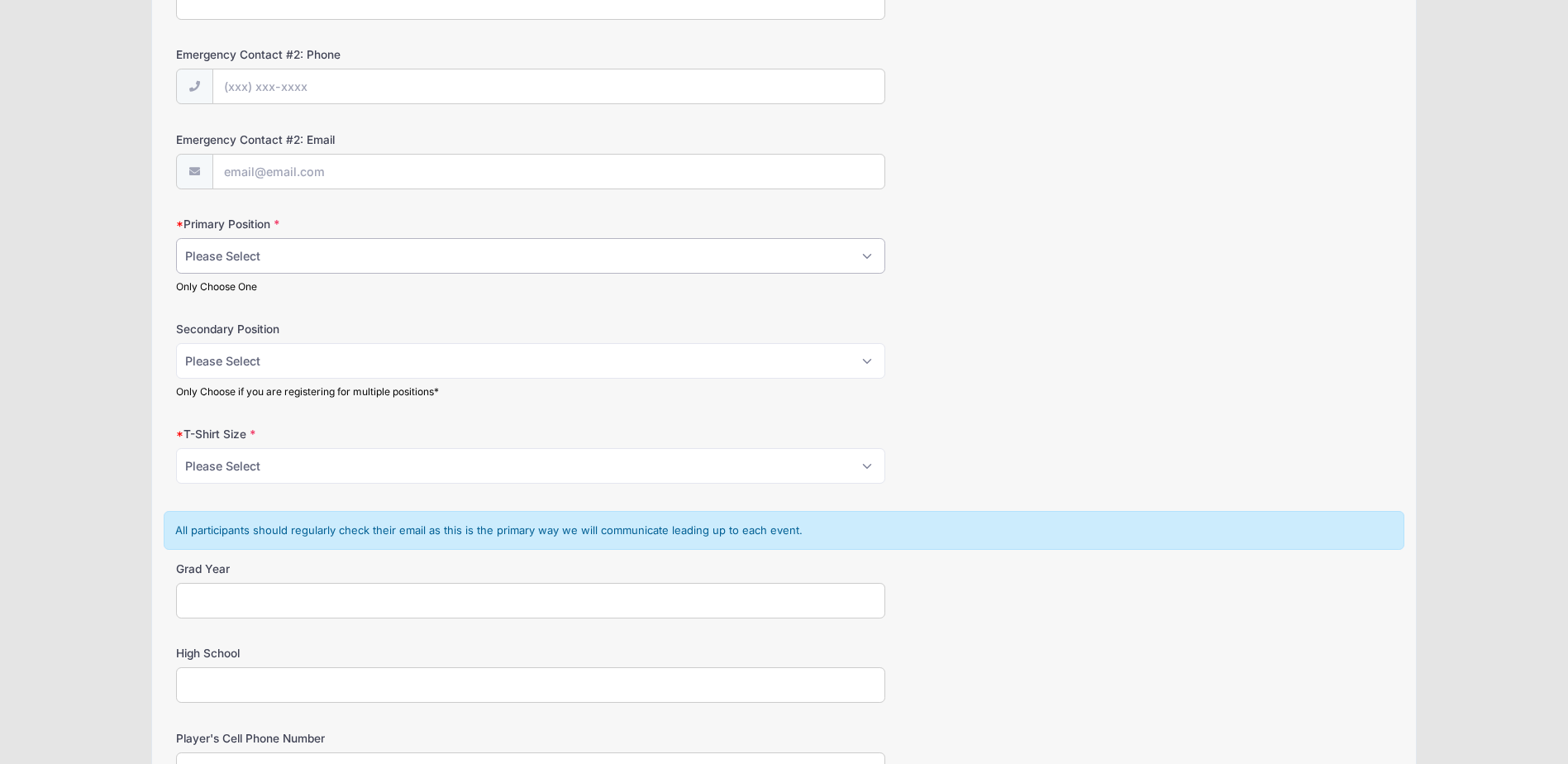
click at [865, 259] on select "Please Select RHP LHP C 1B 2B 3B SS OF" at bounding box center [530, 256] width 709 height 35
select select "OF"
click at [176, 238] on select "Please Select RHP LHP C 1B 2B 3B SS OF" at bounding box center [530, 256] width 709 height 35
click at [997, 343] on div "Secondary Position Please Select RHP LHP C 1B 2B 3B SS OF Only Choose if you ar…" at bounding box center [783, 359] width 1215 height 78
click at [871, 366] on select "Please Select RHP LHP C 1B 2B 3B SS OF" at bounding box center [530, 361] width 709 height 35
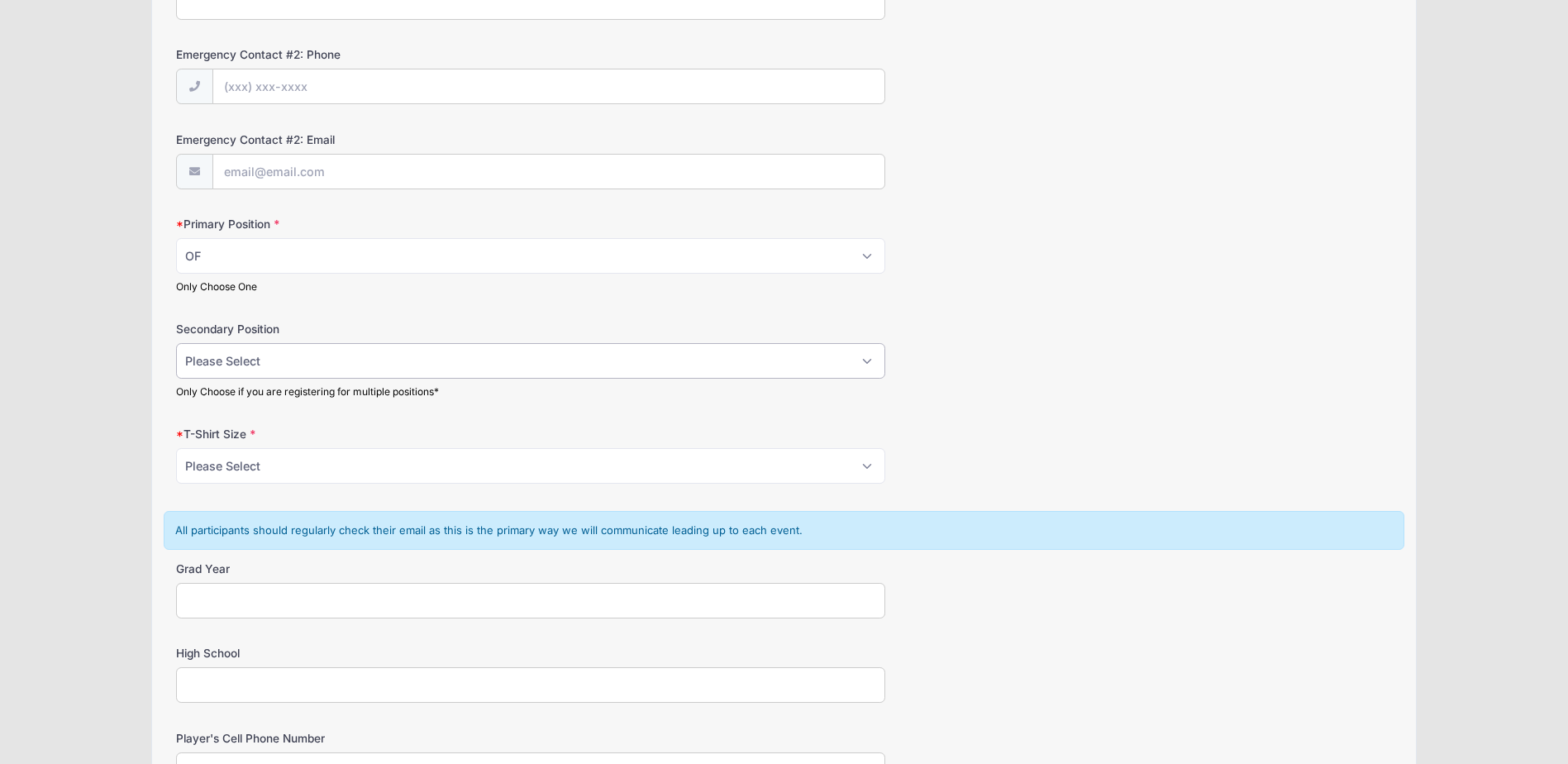
select select "RHP"
click at [176, 343] on select "Please Select RHP LHP C 1B 2B 3B SS OF" at bounding box center [530, 361] width 709 height 35
click at [1027, 383] on div "Secondary Position Please Select RHP LHP C 1B 2B 3B SS OF Only Choose if you ar…" at bounding box center [783, 359] width 1215 height 78
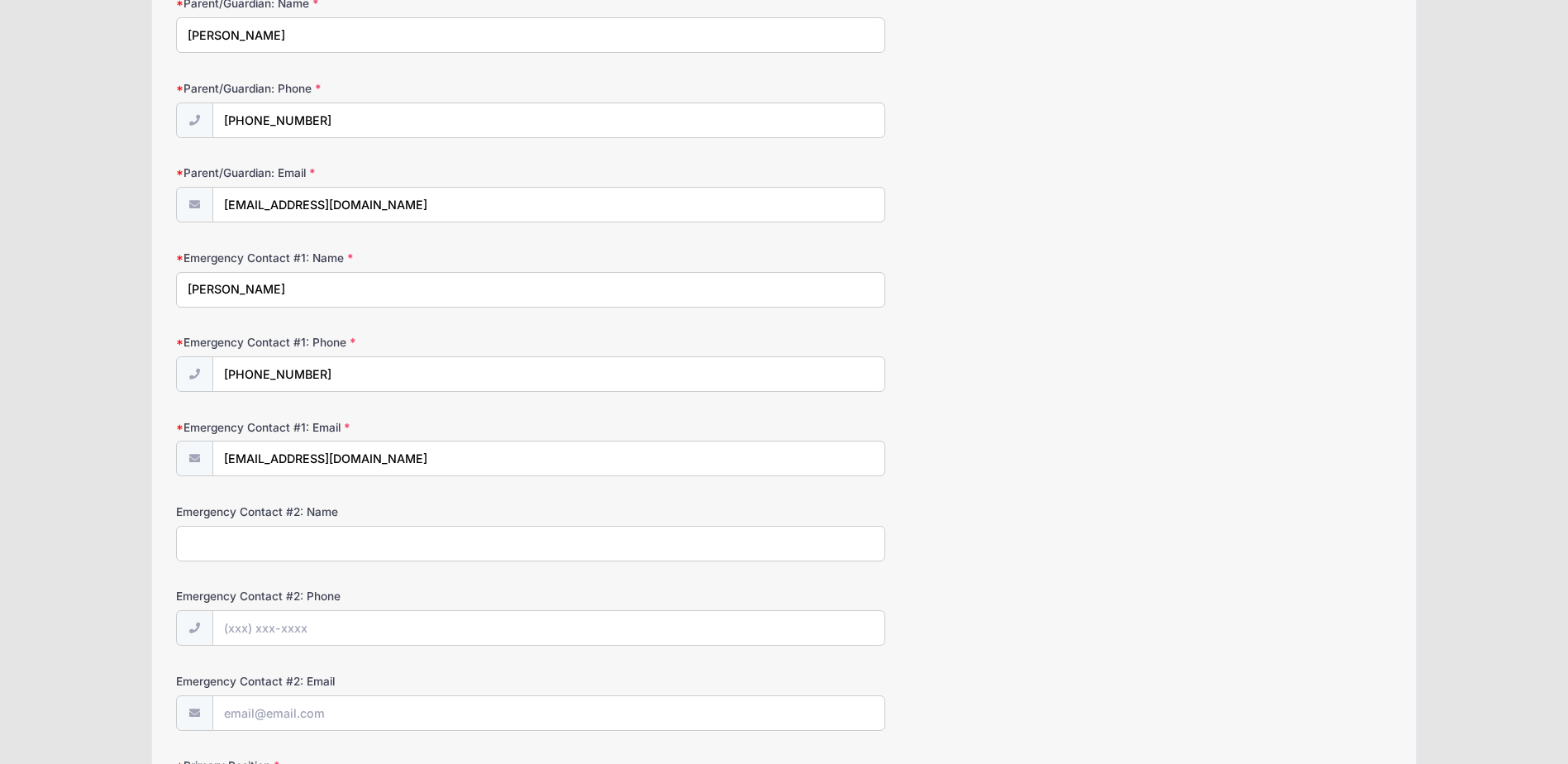
scroll to position [0, 0]
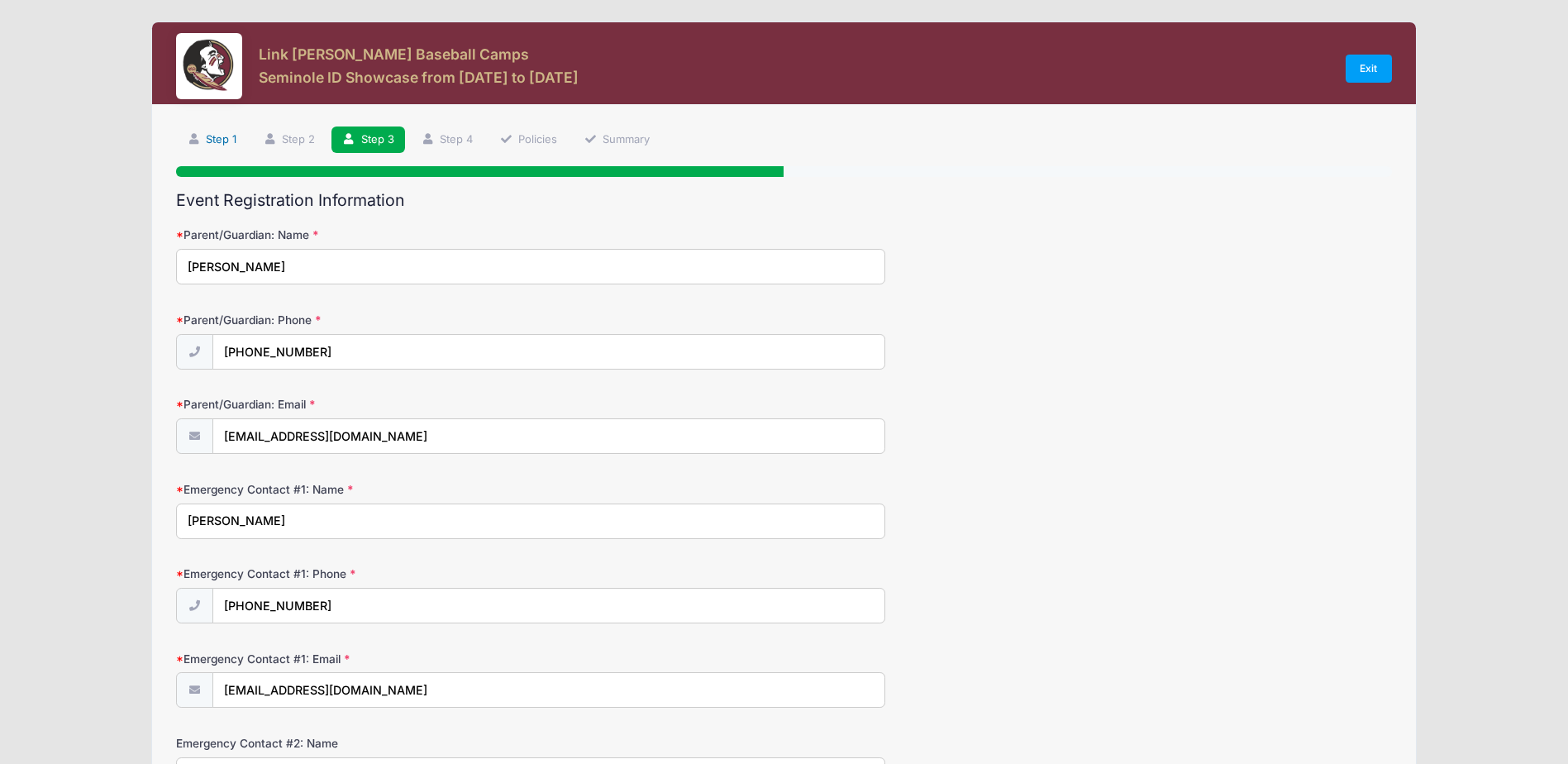
click at [200, 133] on link "Step 1" at bounding box center [211, 140] width 71 height 27
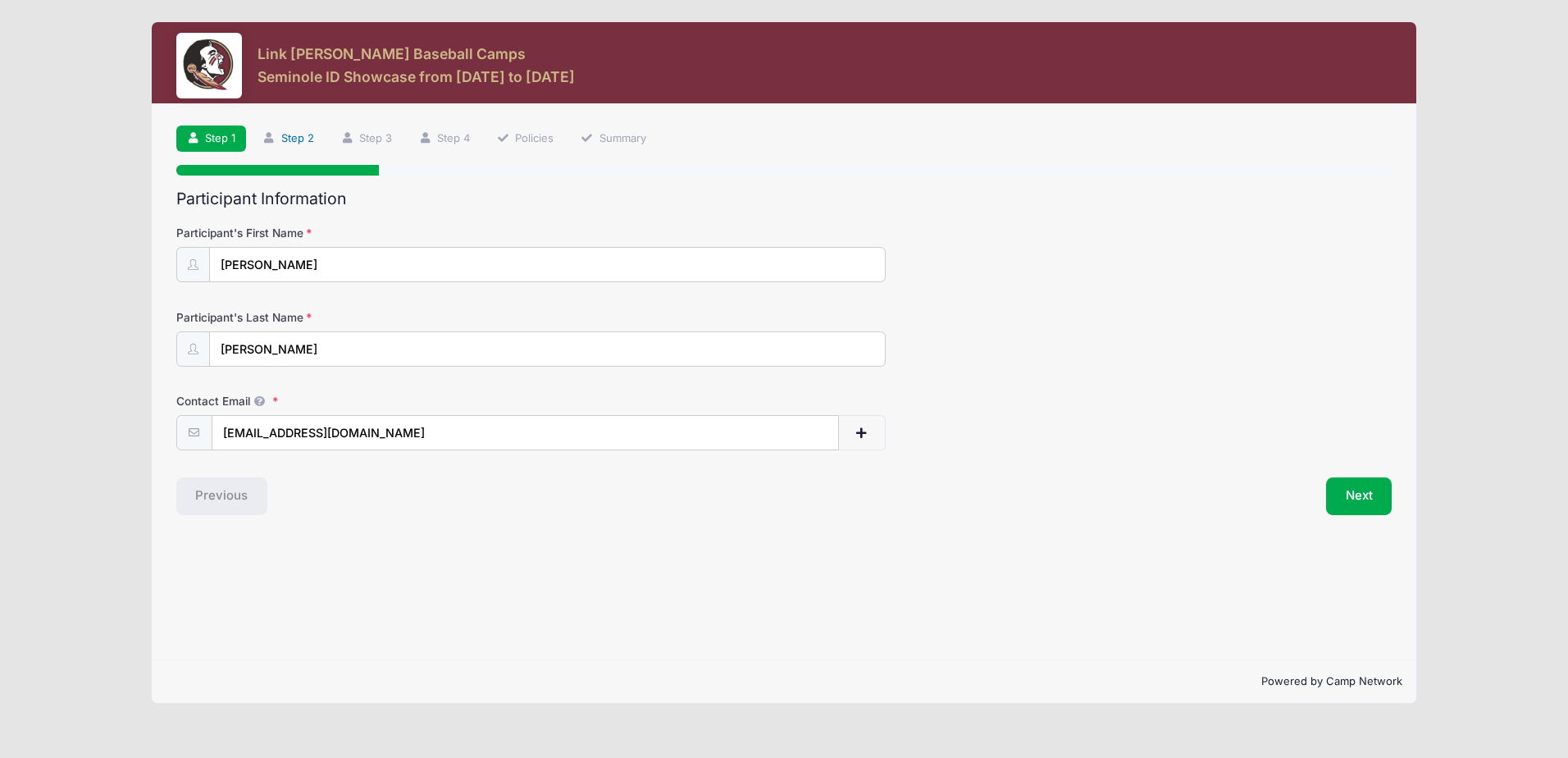
click at [283, 134] on link "Step 2" at bounding box center [288, 139] width 73 height 27
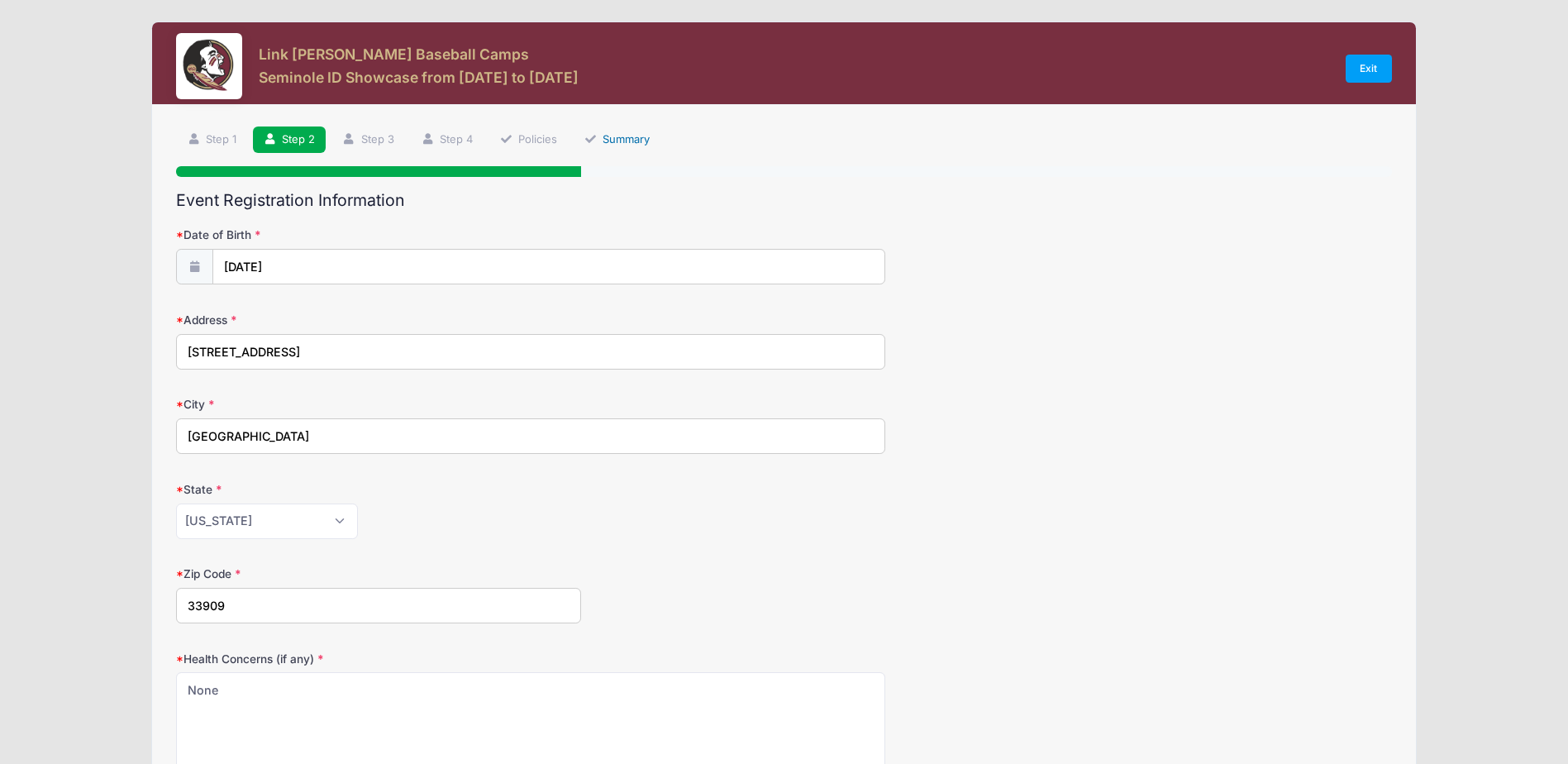
click at [619, 143] on link "Summary" at bounding box center [617, 140] width 88 height 27
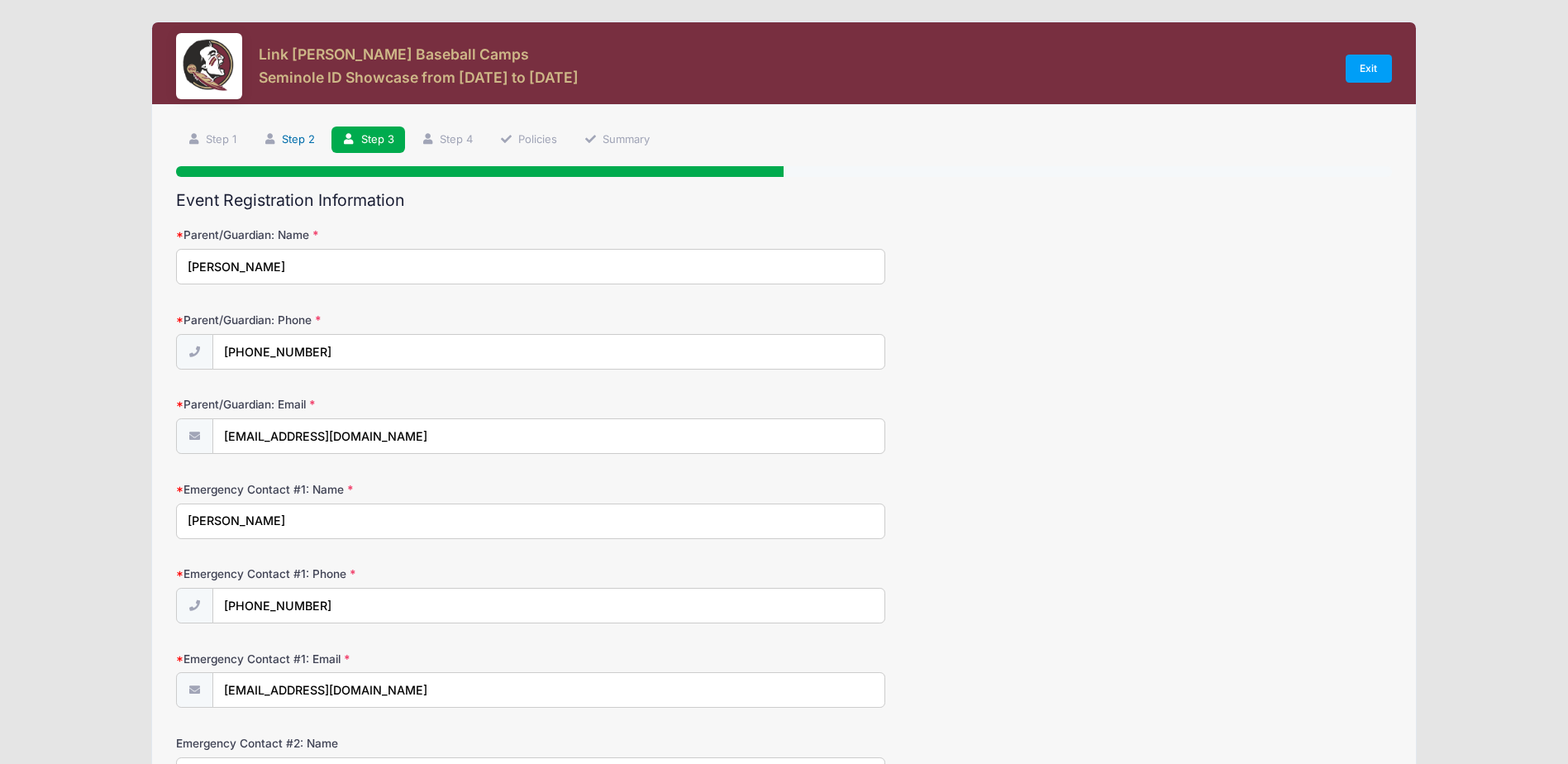
click at [297, 132] on link "Step 2" at bounding box center [289, 140] width 73 height 27
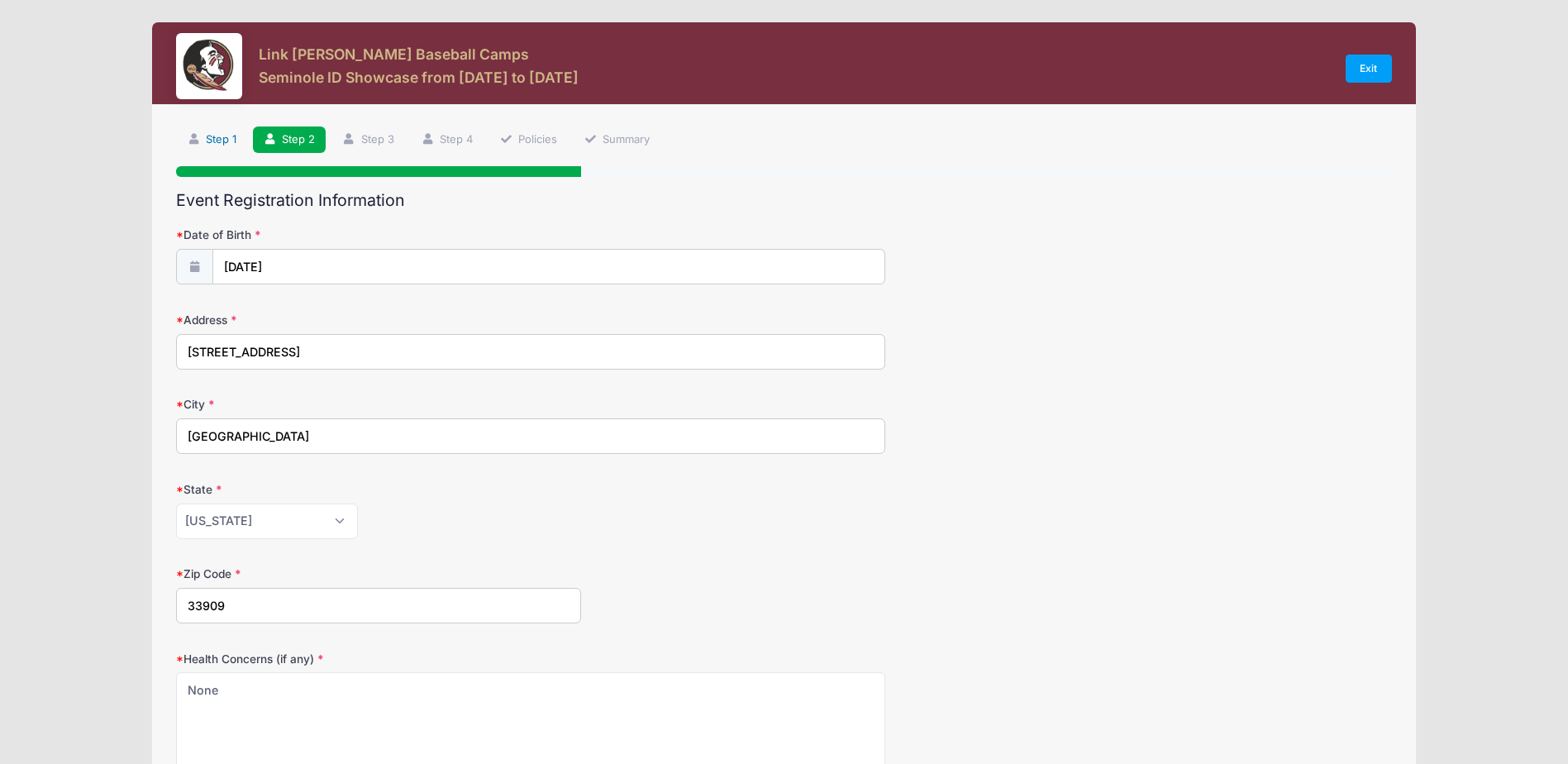
click at [211, 134] on link "Step 1" at bounding box center [211, 140] width 71 height 27
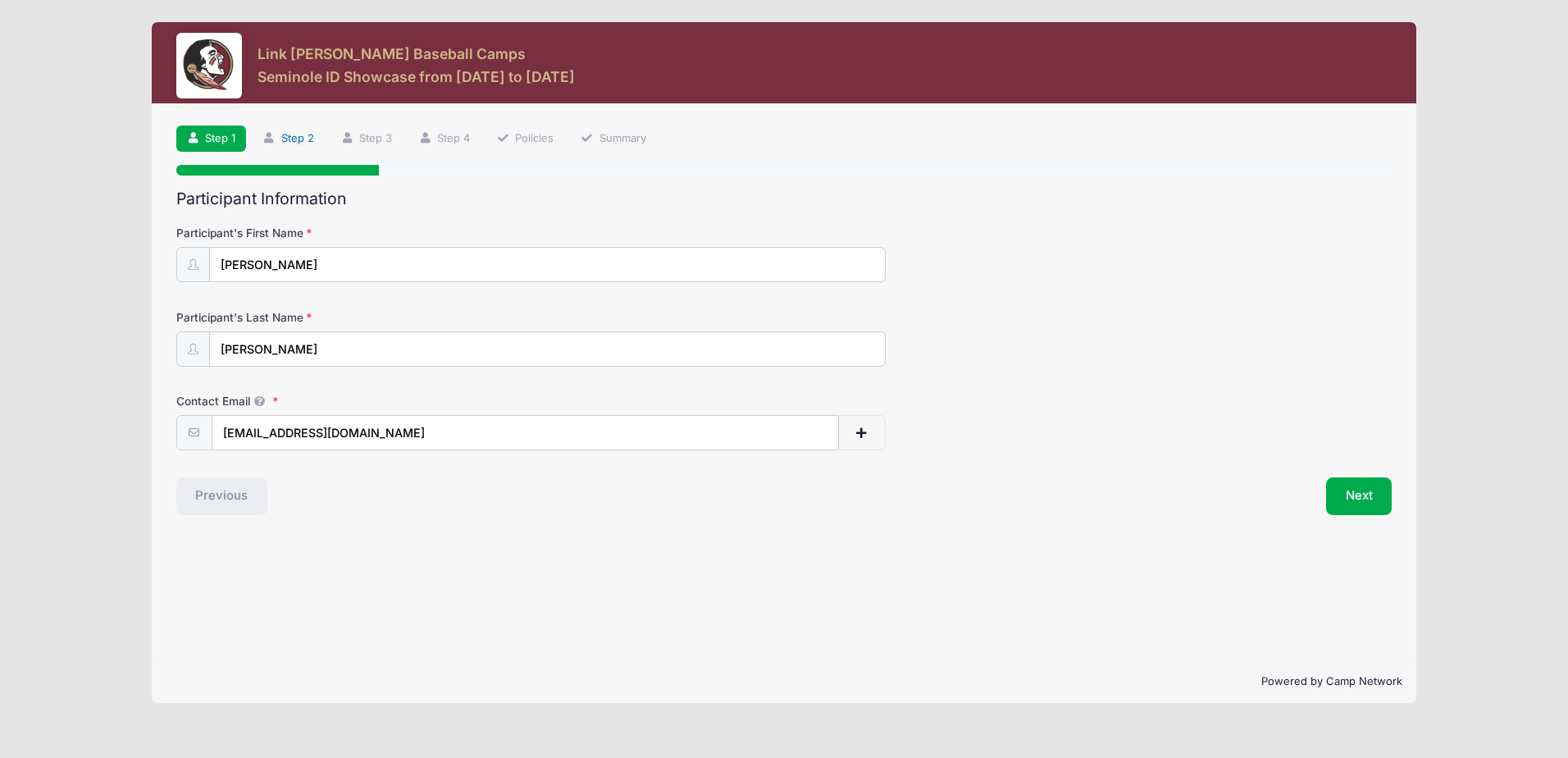
click at [297, 134] on link "Step 2" at bounding box center [288, 139] width 73 height 27
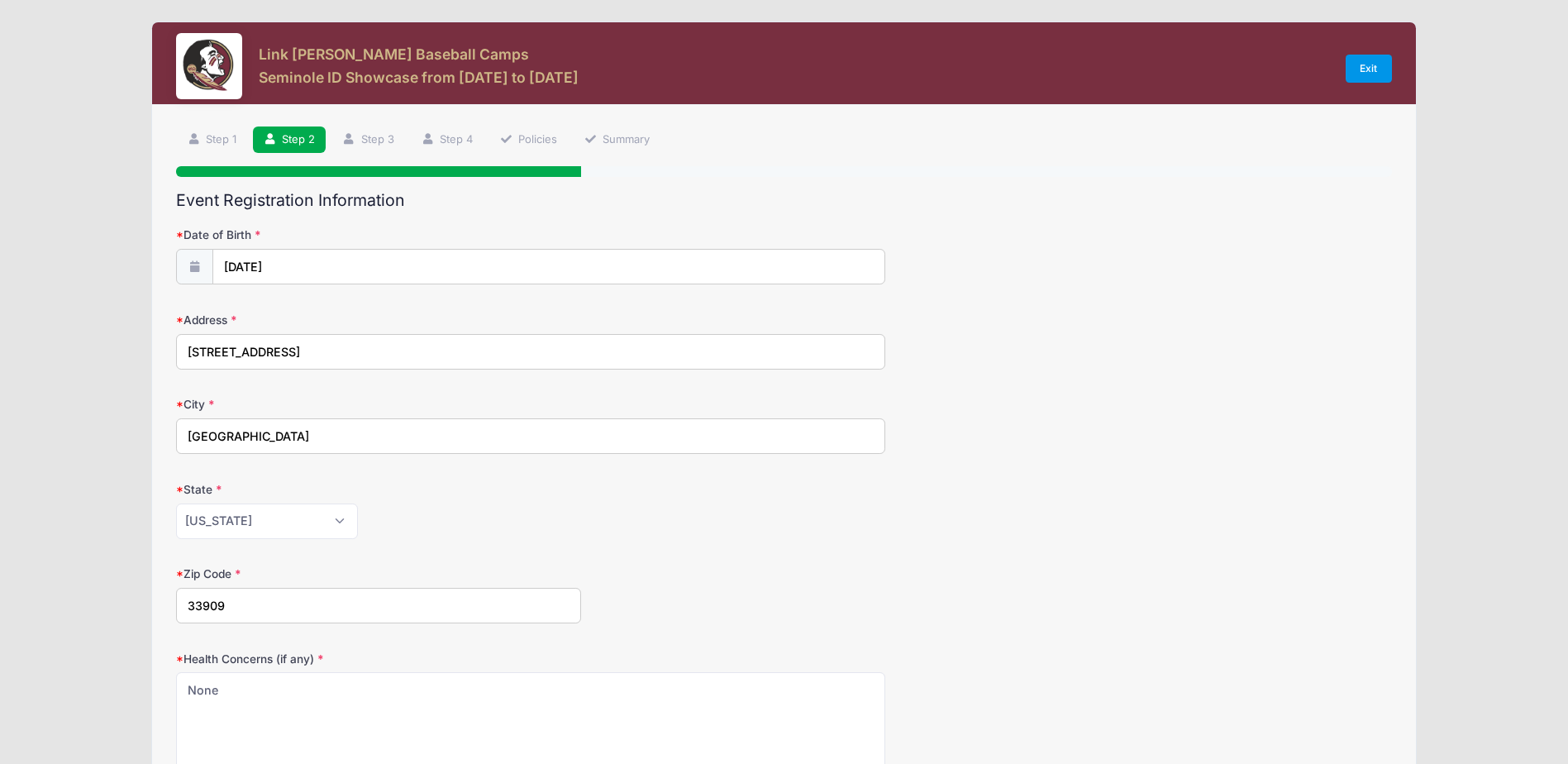
click at [1354, 68] on link "Exit" at bounding box center [1369, 69] width 46 height 28
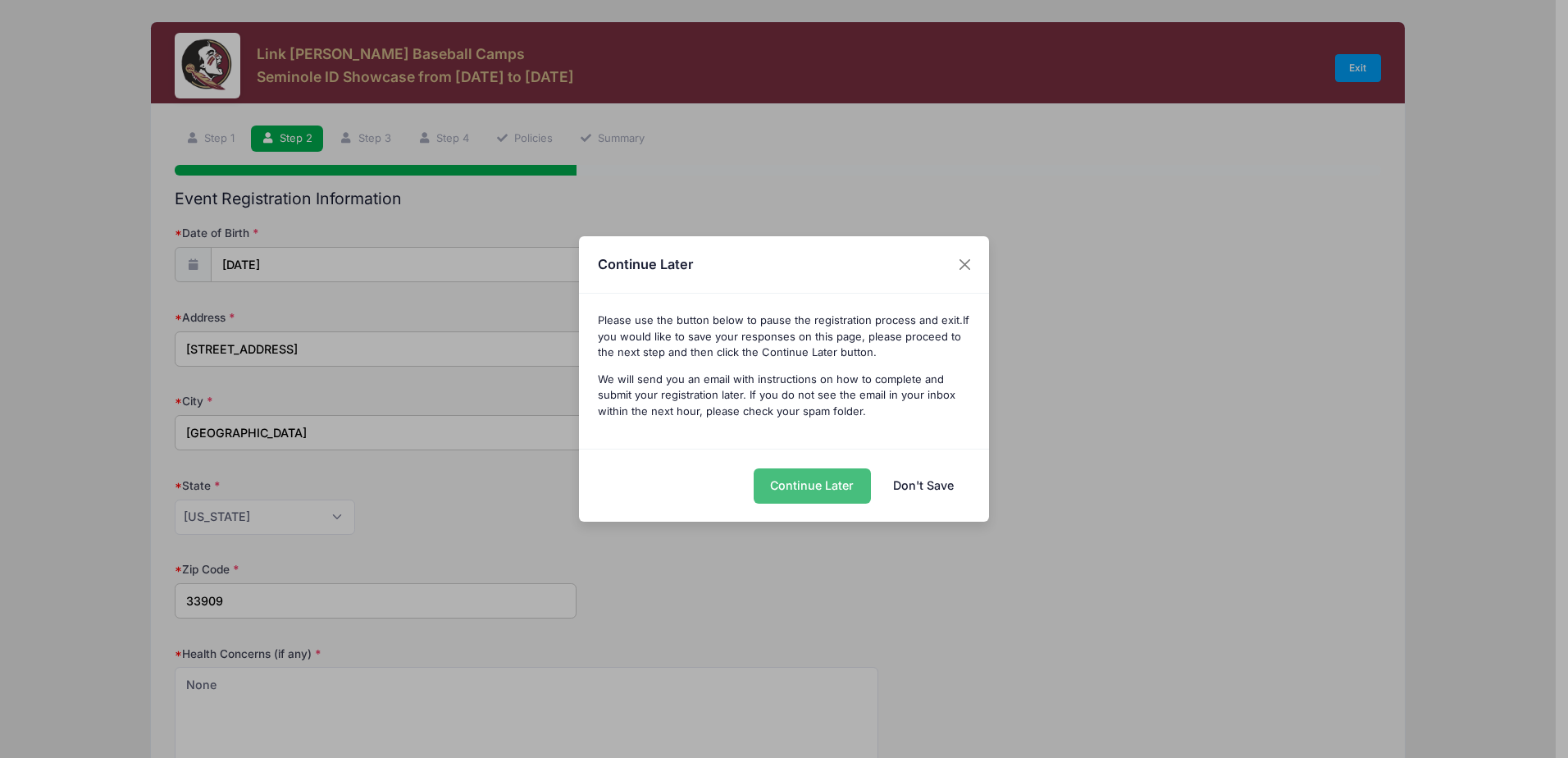
click at [798, 493] on button "Continue Later" at bounding box center [812, 486] width 118 height 35
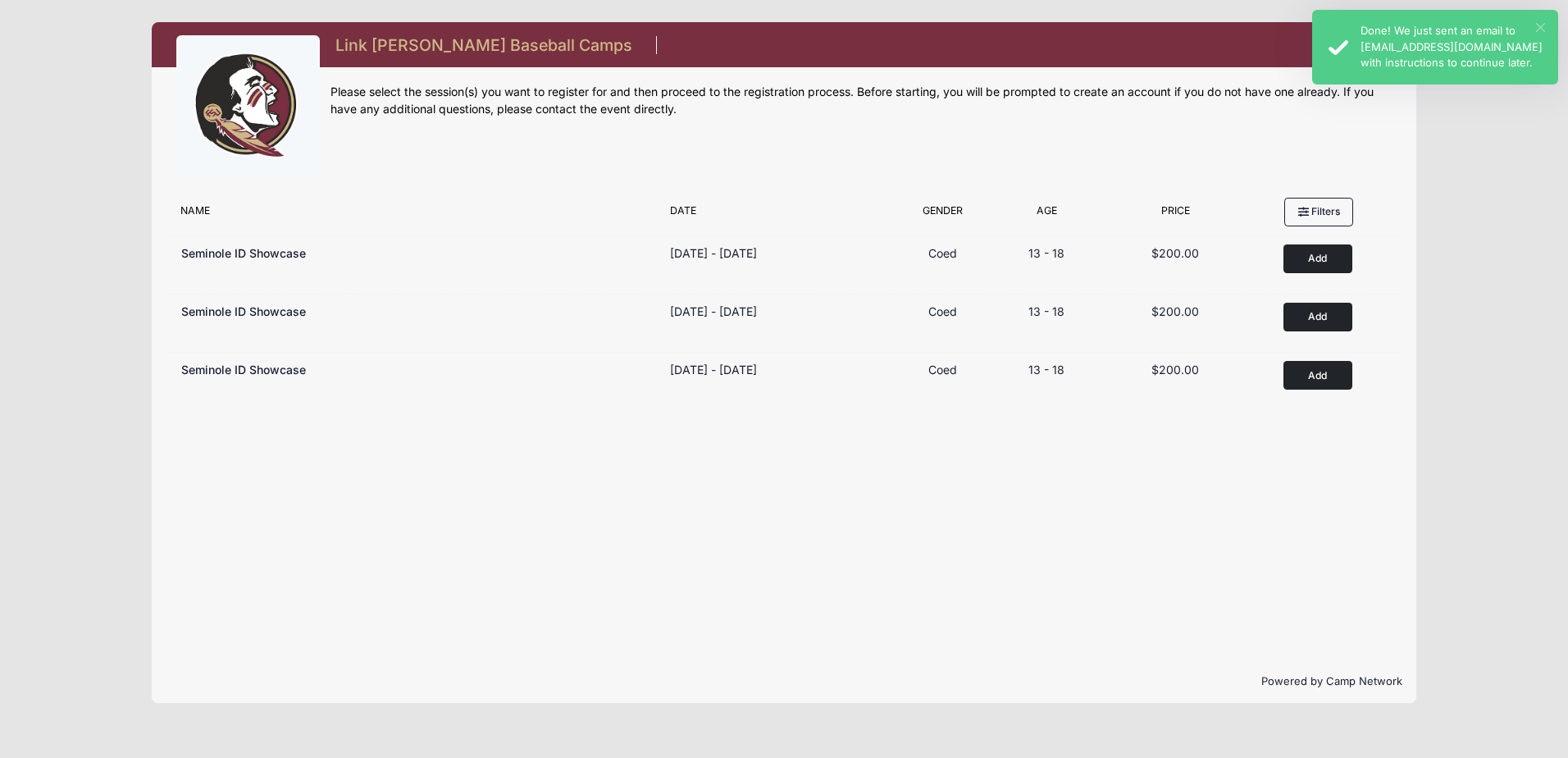
click at [1544, 28] on button "×" at bounding box center [1541, 27] width 9 height 9
